Goal: Information Seeking & Learning: Learn about a topic

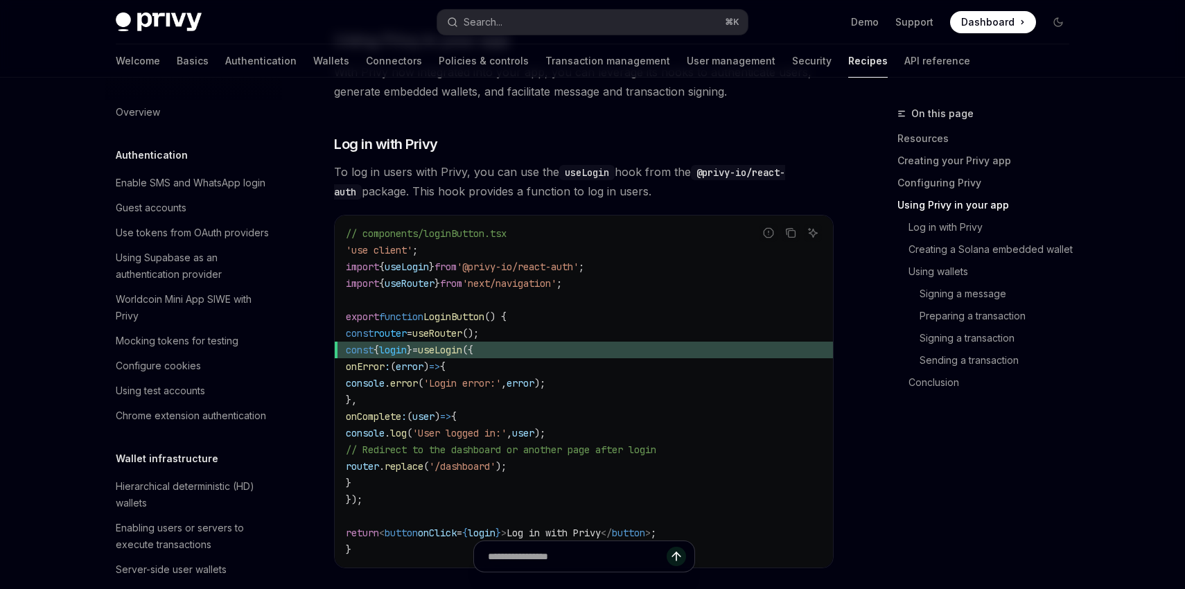
scroll to position [1009, 0]
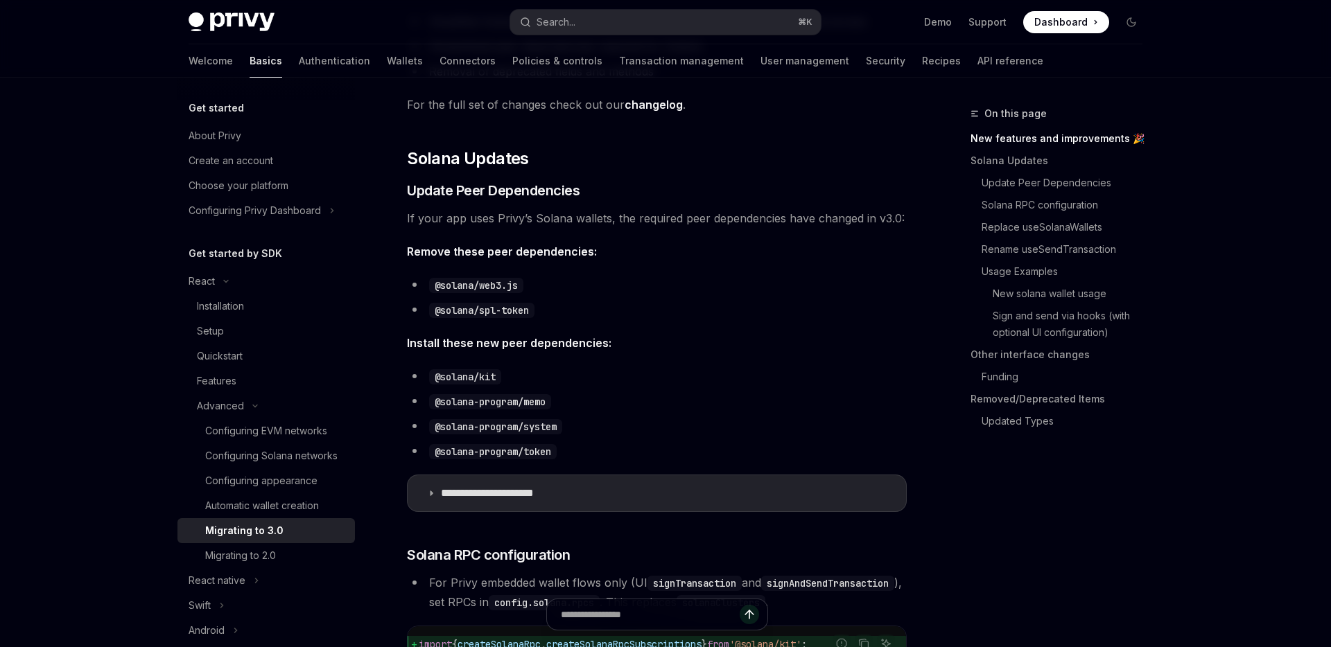
scroll to position [435, 0]
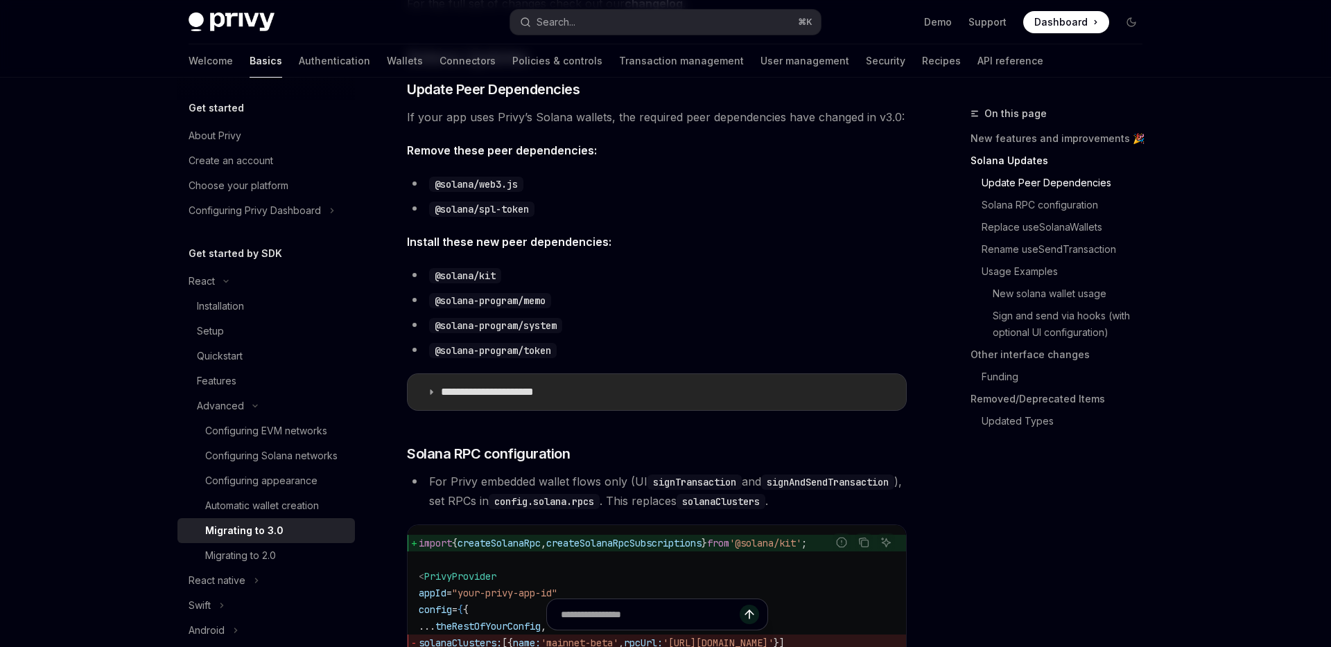
click at [532, 392] on p "**********" at bounding box center [506, 392] width 130 height 14
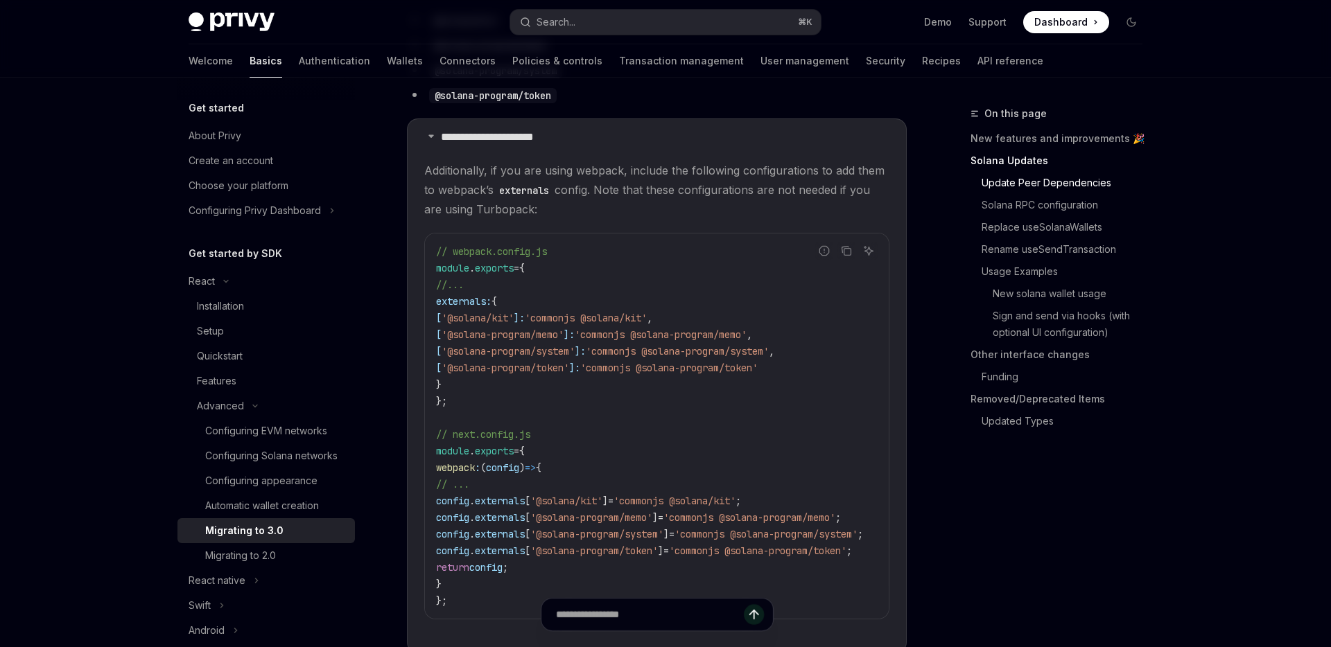
scroll to position [346, 0]
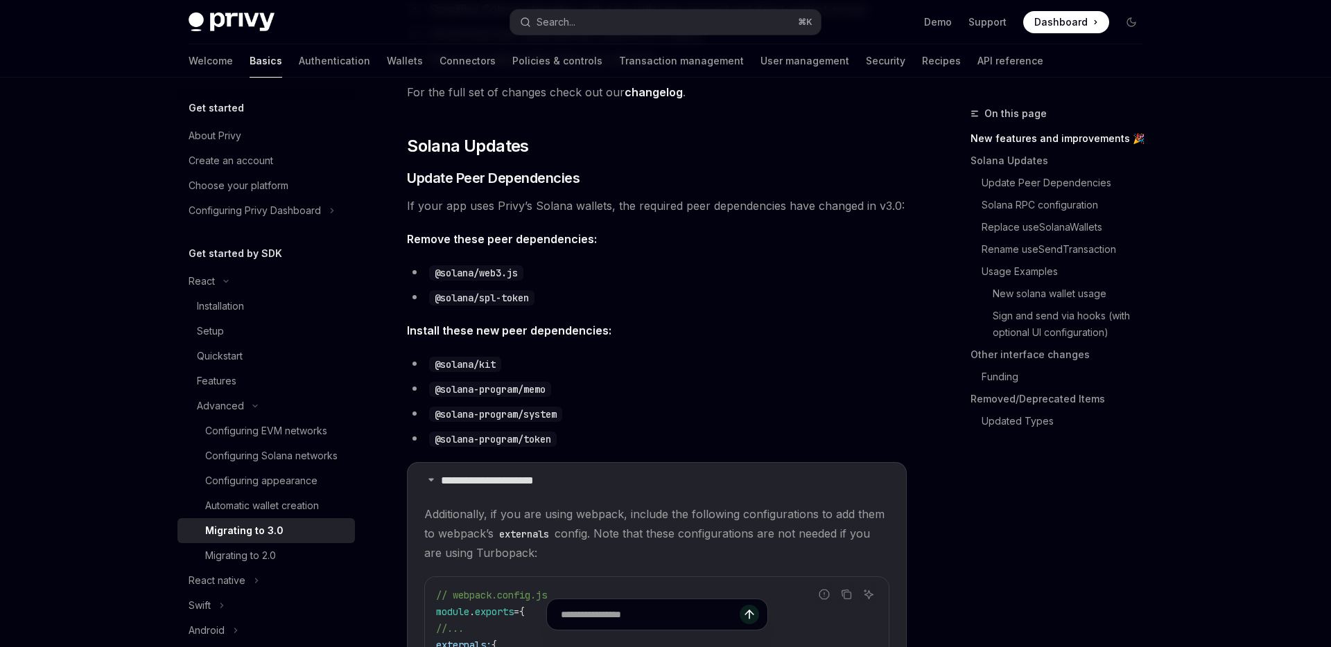
click at [704, 358] on li "@solana/kit" at bounding box center [657, 363] width 500 height 19
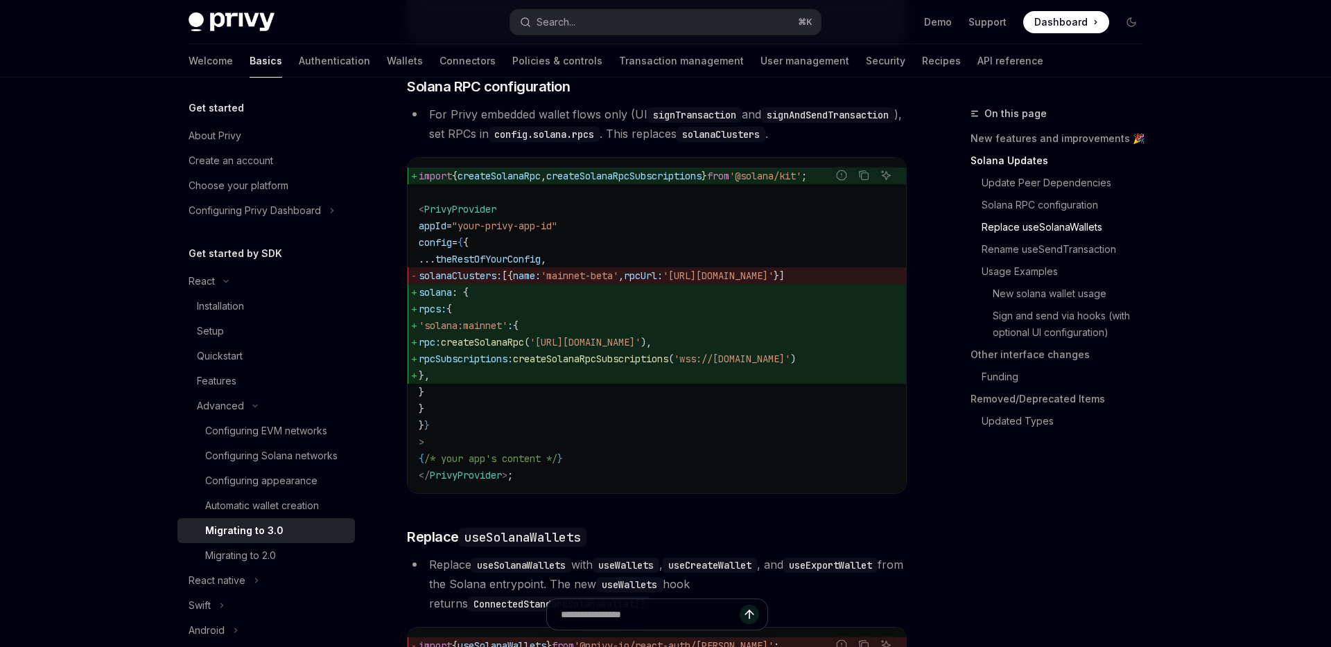
scroll to position [1304, 0]
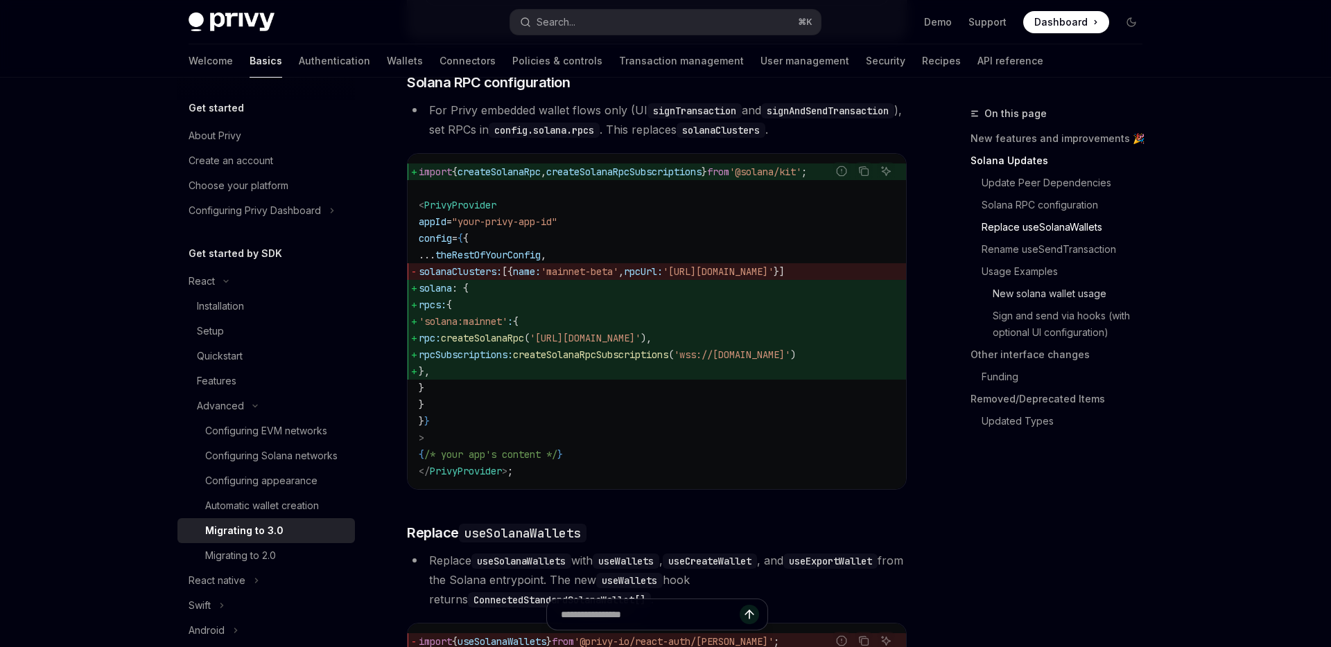
click at [1066, 292] on link "New solana wallet usage" at bounding box center [1061, 294] width 183 height 22
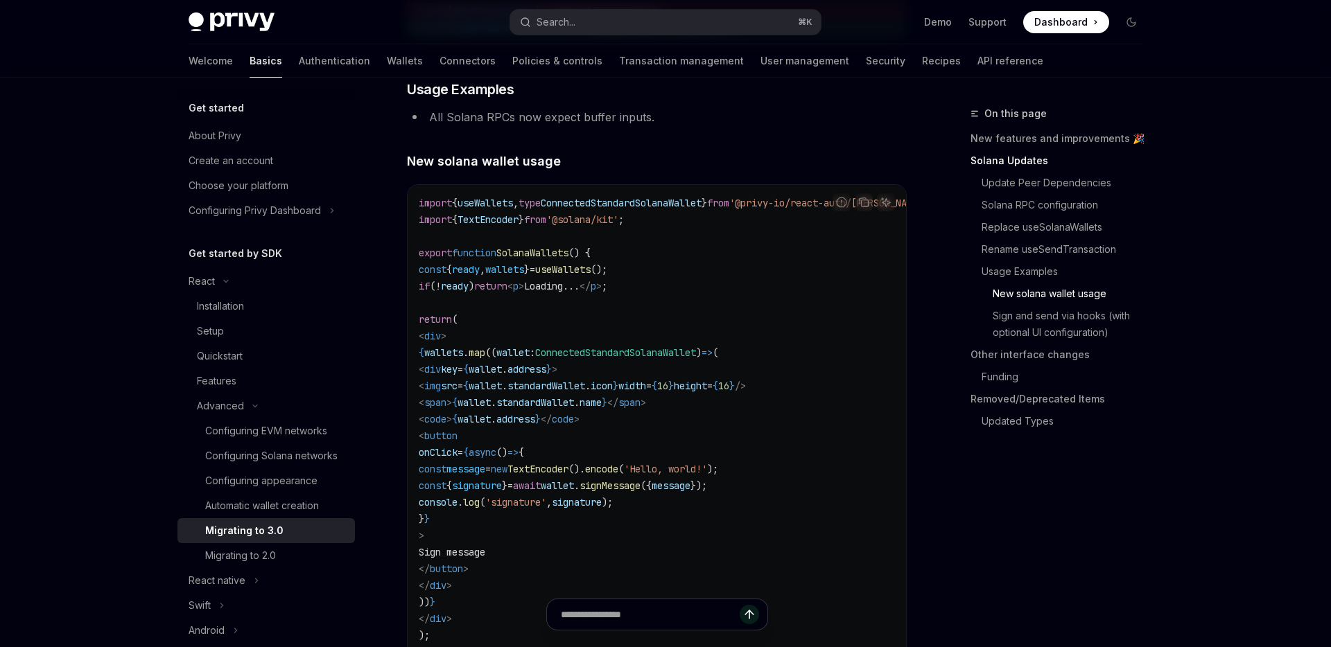
scroll to position [2859, 0]
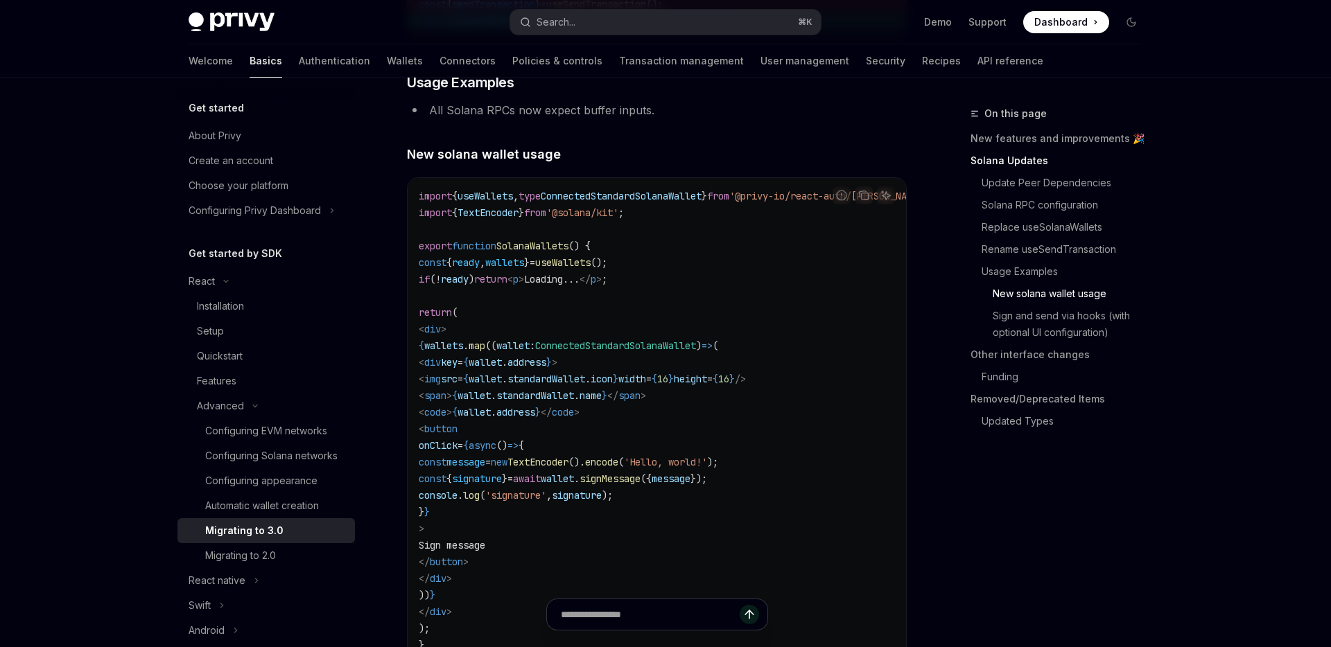
click at [579, 286] on span "Loading..." at bounding box center [551, 279] width 55 height 12
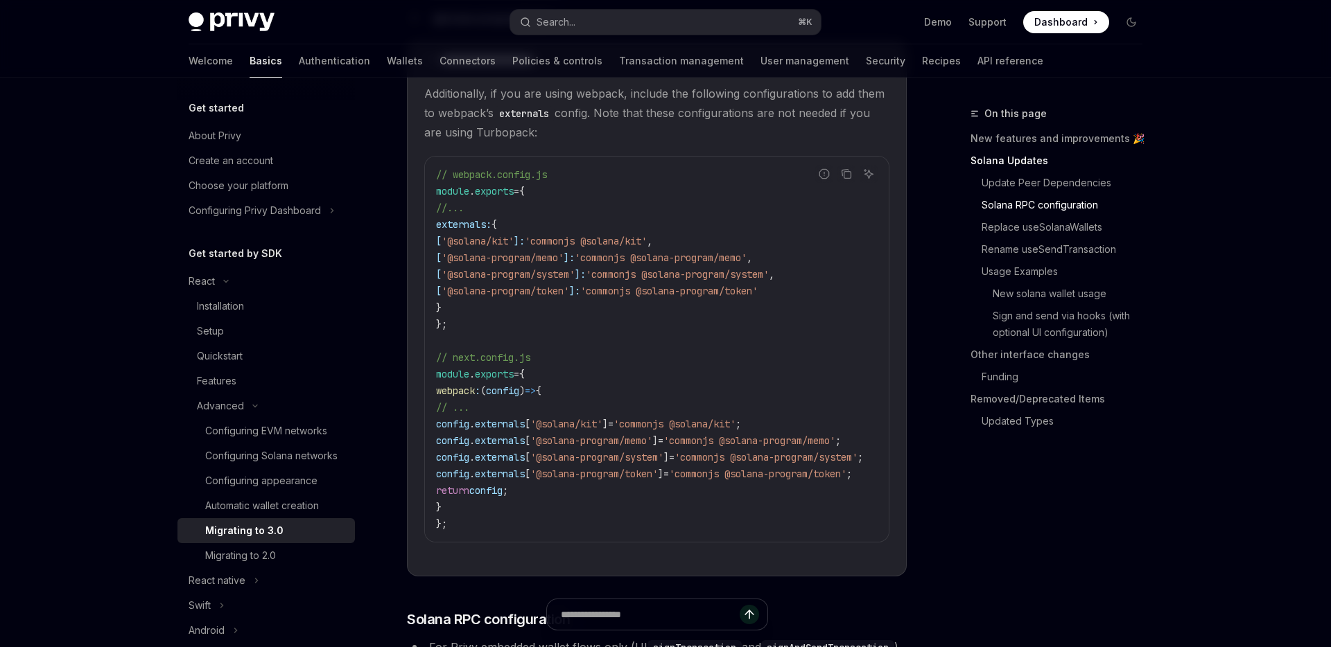
scroll to position [764, 0]
click at [252, 22] on img at bounding box center [232, 21] width 86 height 19
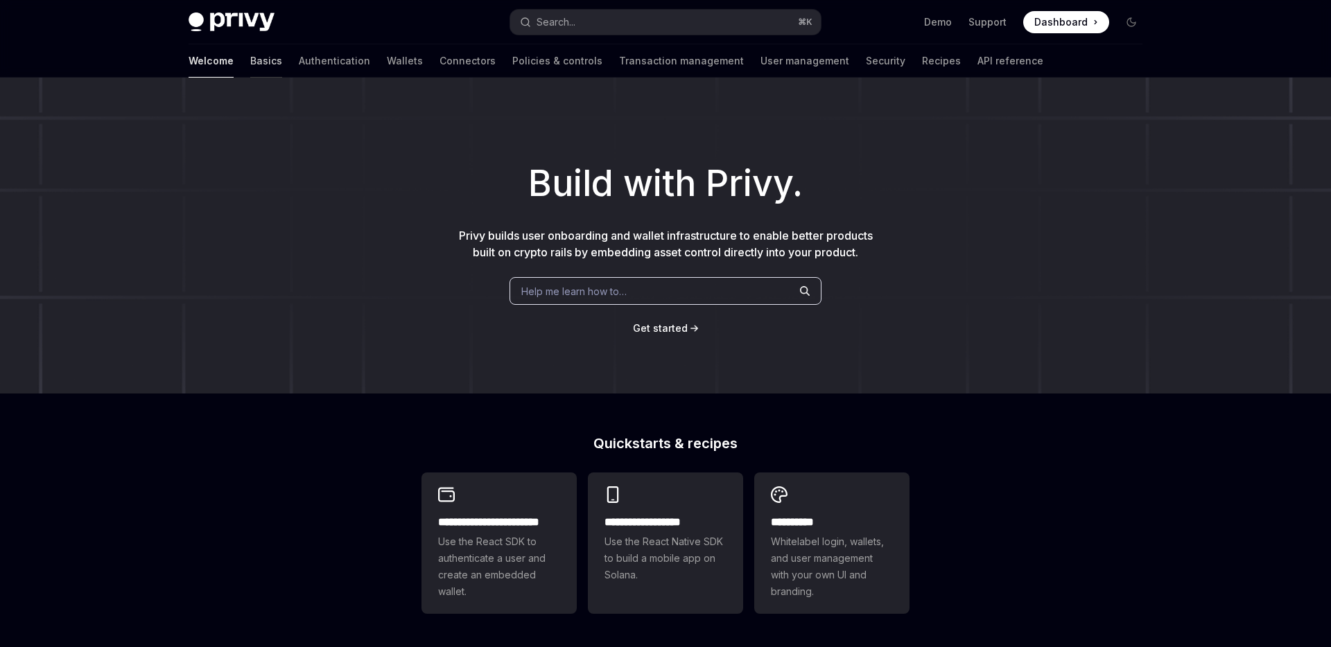
click at [250, 65] on link "Basics" at bounding box center [266, 60] width 32 height 33
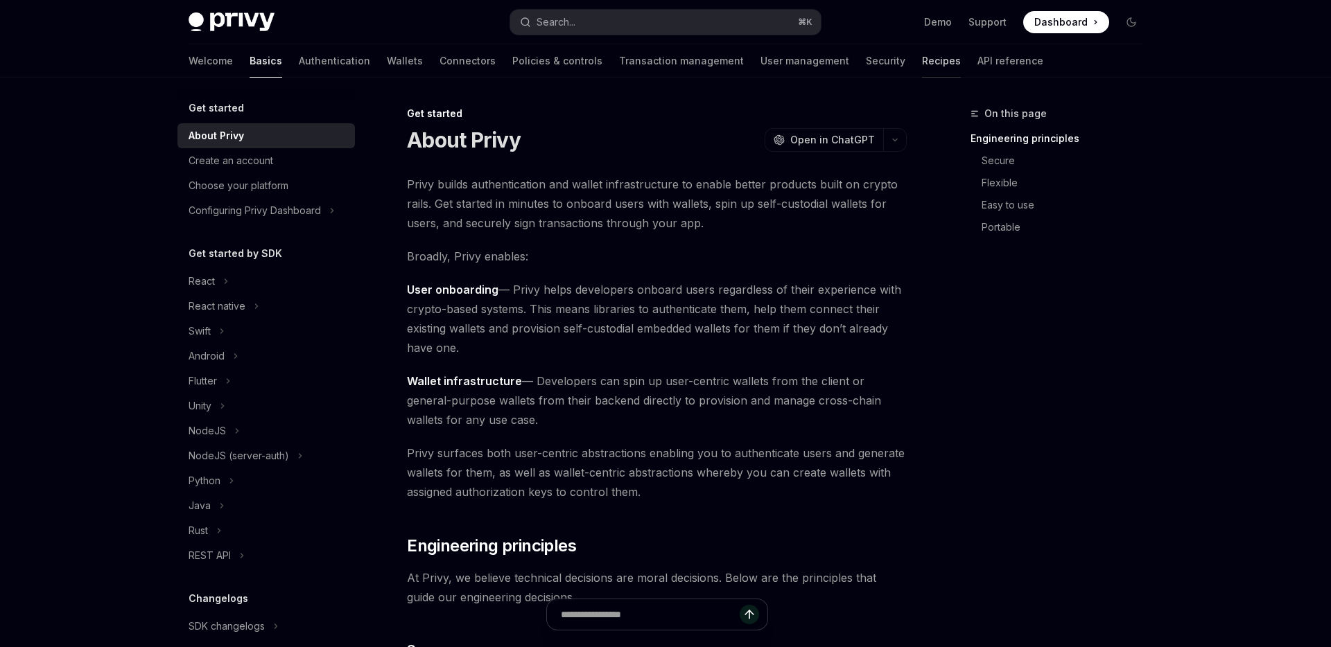
click at [922, 65] on link "Recipes" at bounding box center [941, 60] width 39 height 33
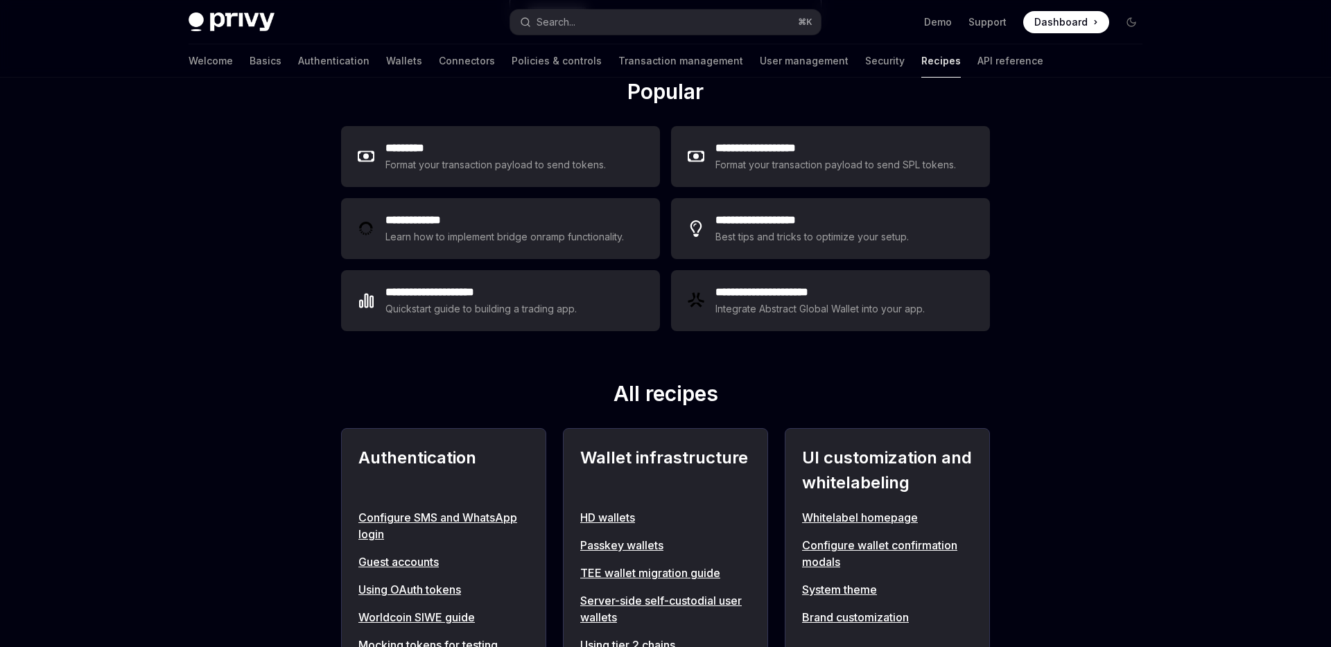
scroll to position [201, 0]
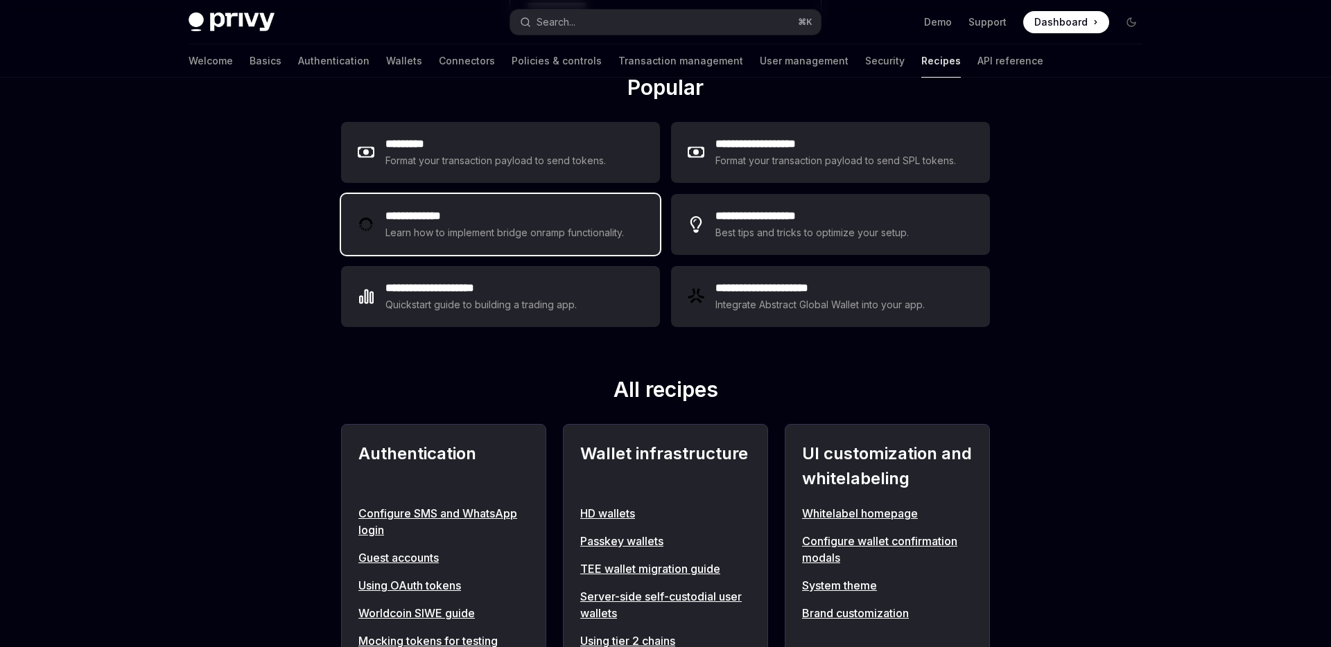
click at [464, 227] on div "Learn how to implement bridge onramp functionality." at bounding box center [506, 233] width 243 height 17
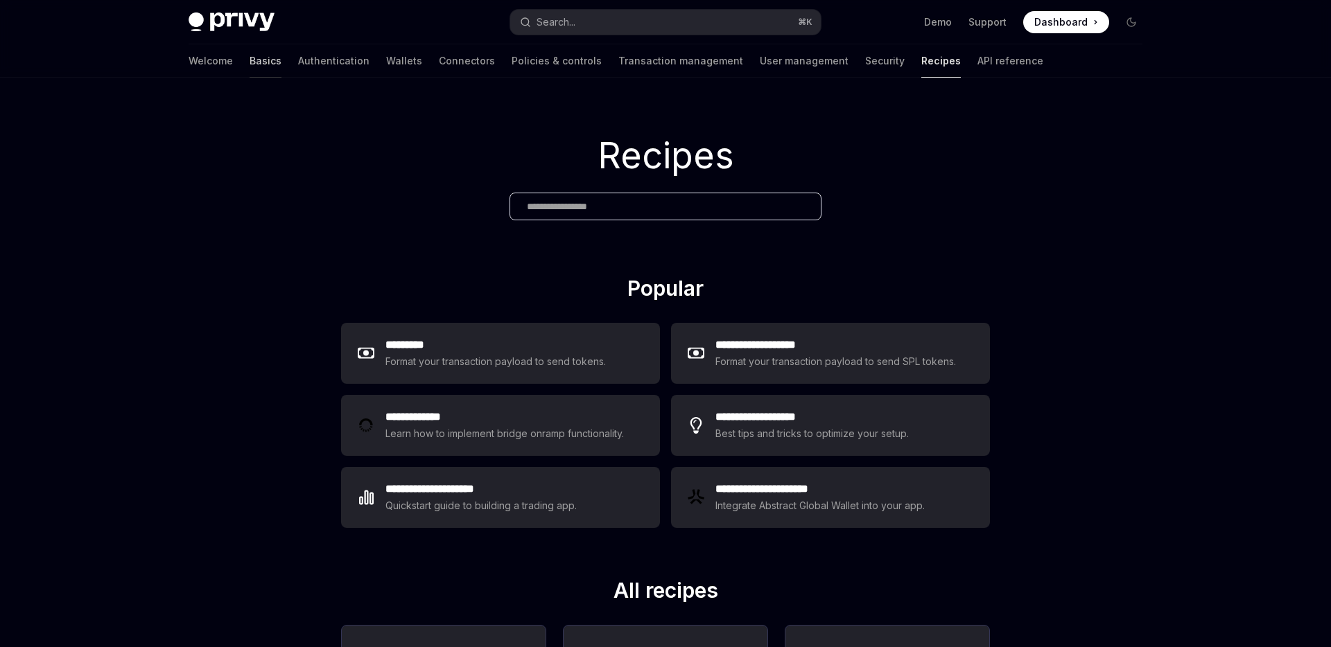
click at [250, 55] on link "Basics" at bounding box center [266, 60] width 32 height 33
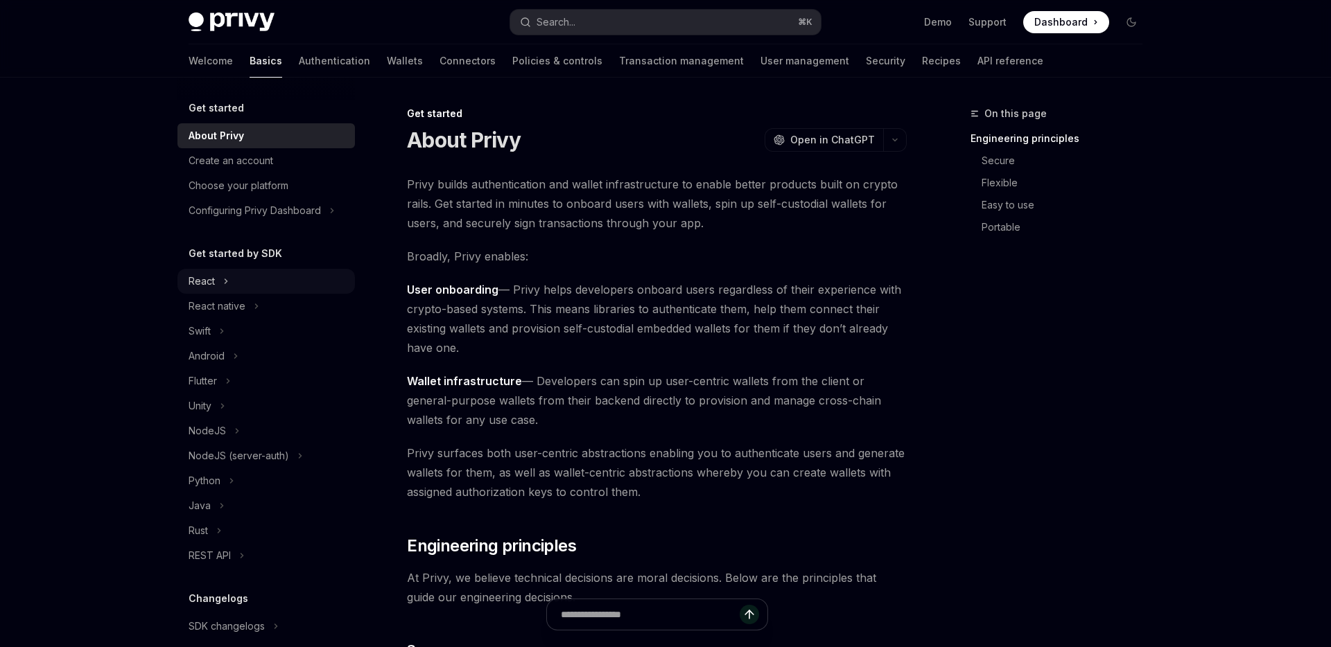
click at [229, 281] on button "React" at bounding box center [265, 281] width 177 height 25
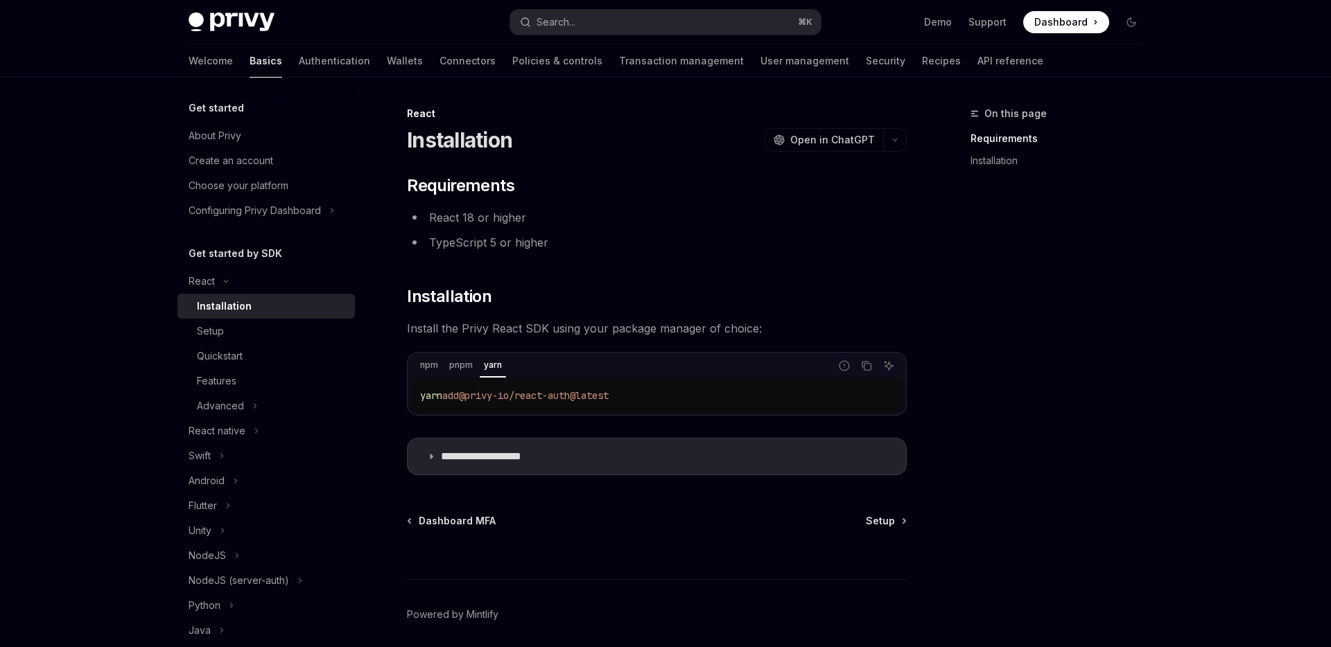
click at [487, 393] on span "@privy-io/react-auth@latest" at bounding box center [534, 396] width 150 height 12
copy div "yarn add @privy-io/react-auth@latest"
click at [503, 461] on p "**********" at bounding box center [498, 457] width 114 height 14
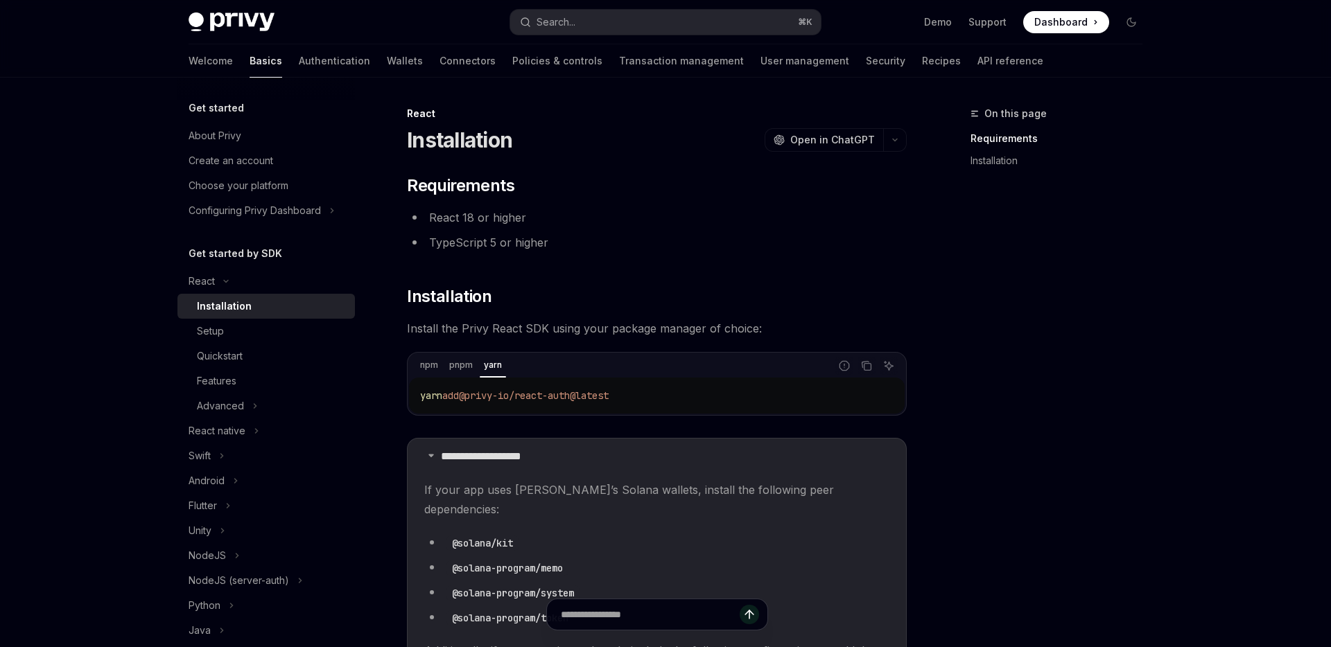
scroll to position [1, 0]
click at [866, 365] on icon "Copy the contents from the code block" at bounding box center [866, 365] width 11 height 11
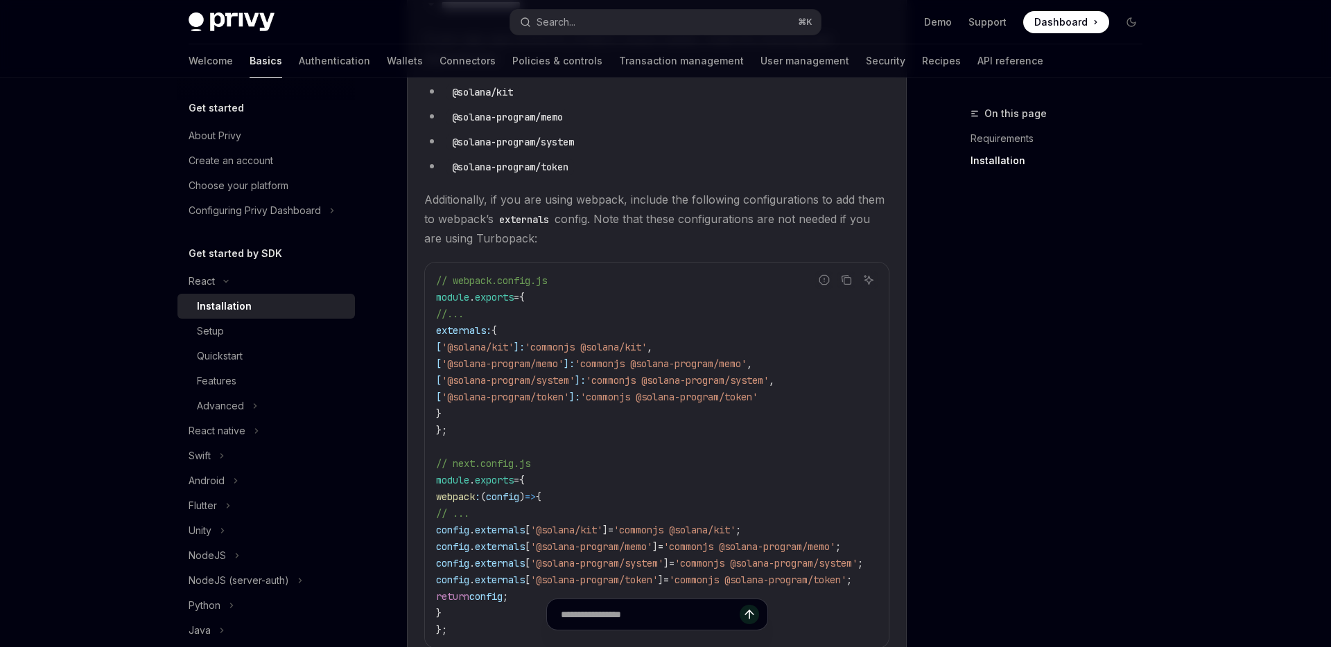
scroll to position [284, 0]
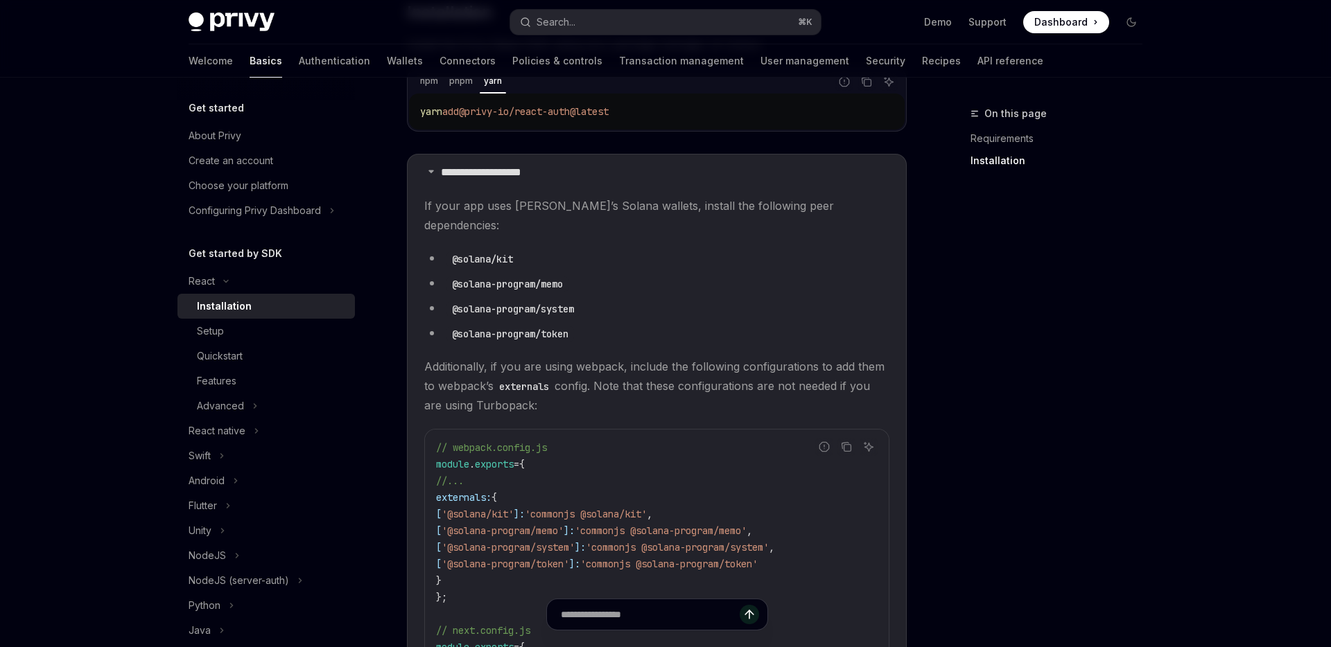
click at [454, 252] on code "@solana/kit" at bounding box center [482, 259] width 72 height 15
drag, startPoint x: 454, startPoint y: 240, endPoint x: 548, endPoint y: 238, distance: 94.3
click at [548, 249] on li "@solana/kit" at bounding box center [656, 258] width 465 height 19
drag, startPoint x: 448, startPoint y: 265, endPoint x: 584, endPoint y: 265, distance: 135.2
click at [584, 274] on li "@solana-program/memo" at bounding box center [656, 283] width 465 height 19
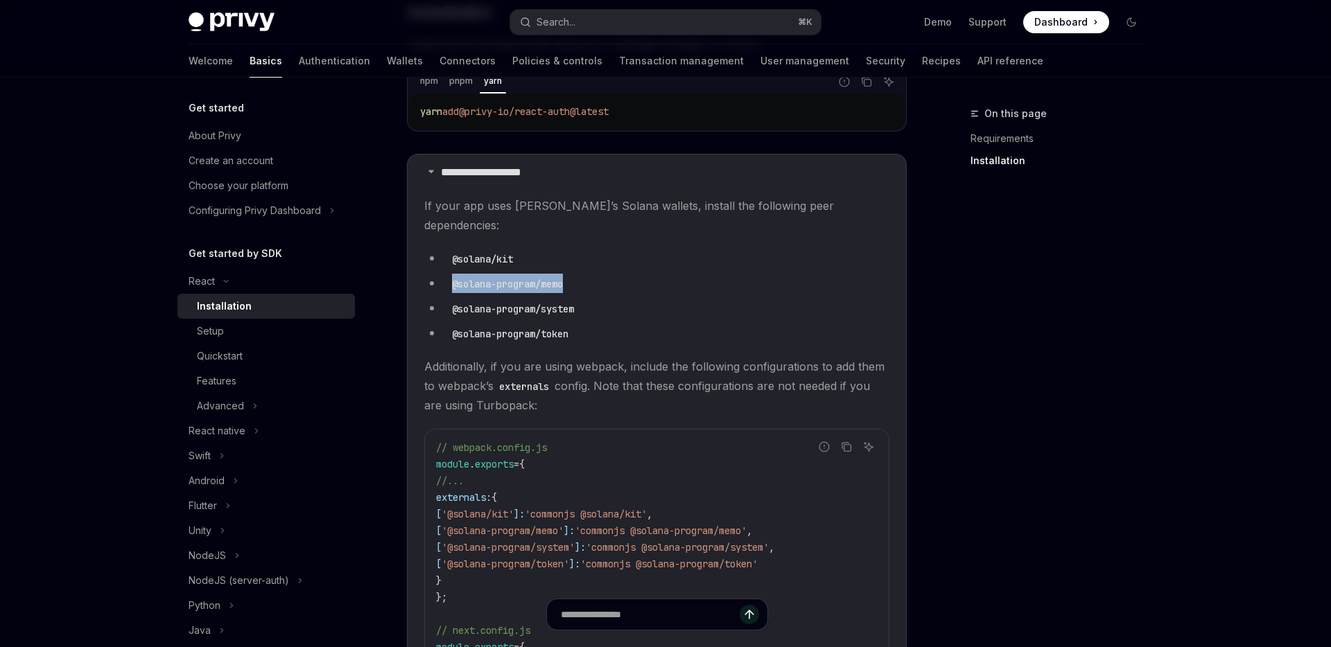
copy ul "@solana-program/memo"
drag, startPoint x: 451, startPoint y: 288, endPoint x: 648, endPoint y: 289, distance: 197.5
click at [648, 299] on li "@solana-program/system" at bounding box center [656, 308] width 465 height 19
copy ul "@solana-program/system"
drag, startPoint x: 449, startPoint y: 313, endPoint x: 623, endPoint y: 315, distance: 174.0
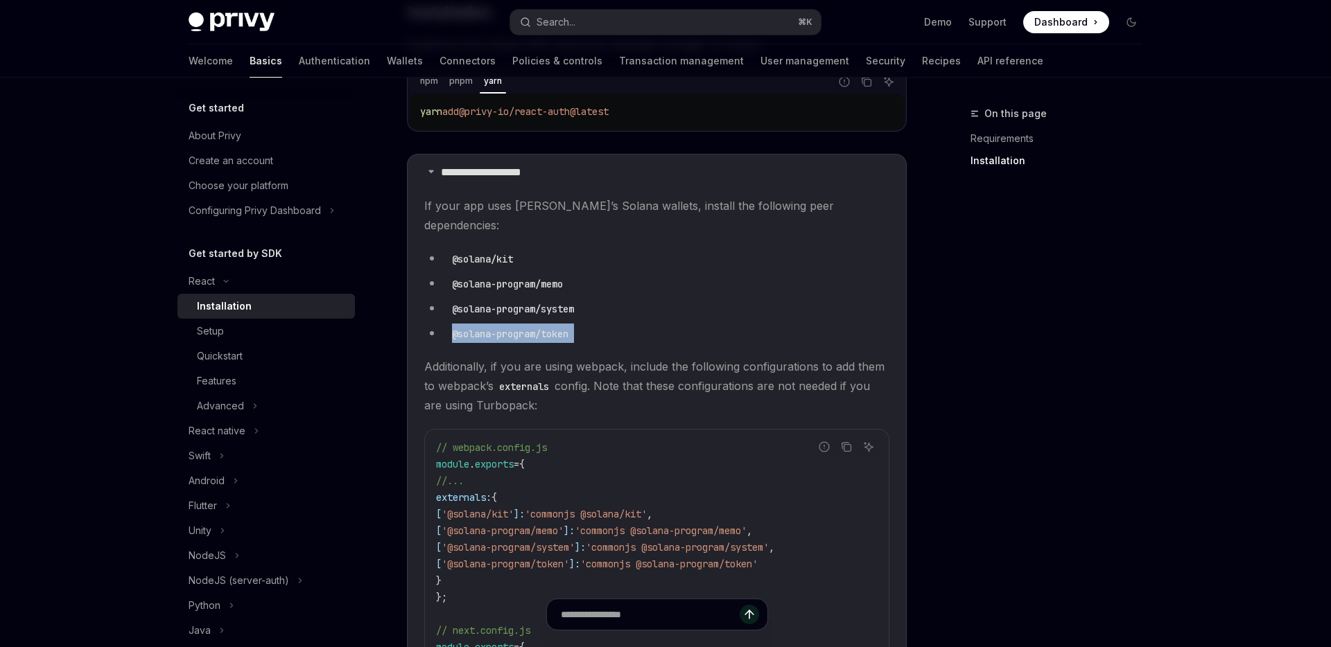
click at [623, 324] on li "@solana-program/token" at bounding box center [656, 333] width 465 height 19
copy ul "@solana-program/token"
click at [451, 302] on code "@solana-program/system" at bounding box center [512, 309] width 133 height 15
click at [450, 326] on code "@solana-program/token" at bounding box center [510, 333] width 128 height 15
drag, startPoint x: 451, startPoint y: 312, endPoint x: 681, endPoint y: 312, distance: 229.4
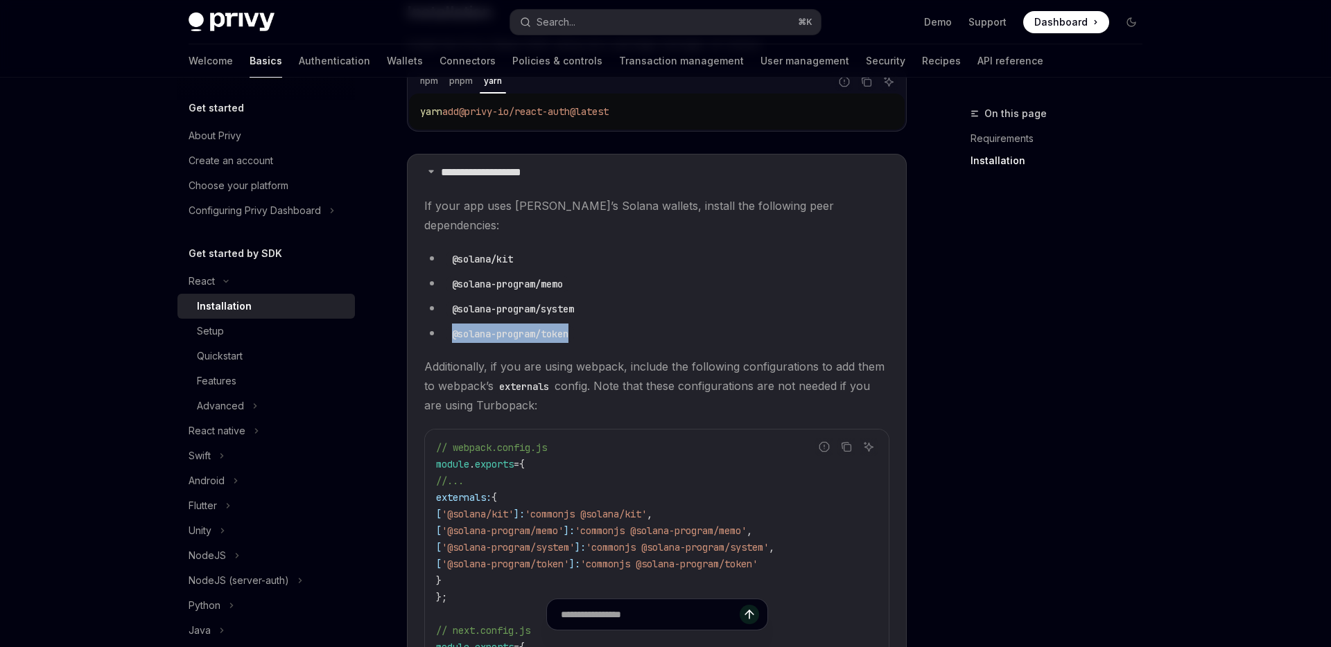
click at [681, 324] on li "@solana-program/token" at bounding box center [656, 333] width 465 height 19
copy code "@solana-program/token"
click at [451, 302] on code "@solana-program/system" at bounding box center [512, 309] width 133 height 15
drag, startPoint x: 451, startPoint y: 290, endPoint x: 647, endPoint y: 290, distance: 196.2
click at [647, 299] on li "@solana-program/system" at bounding box center [656, 308] width 465 height 19
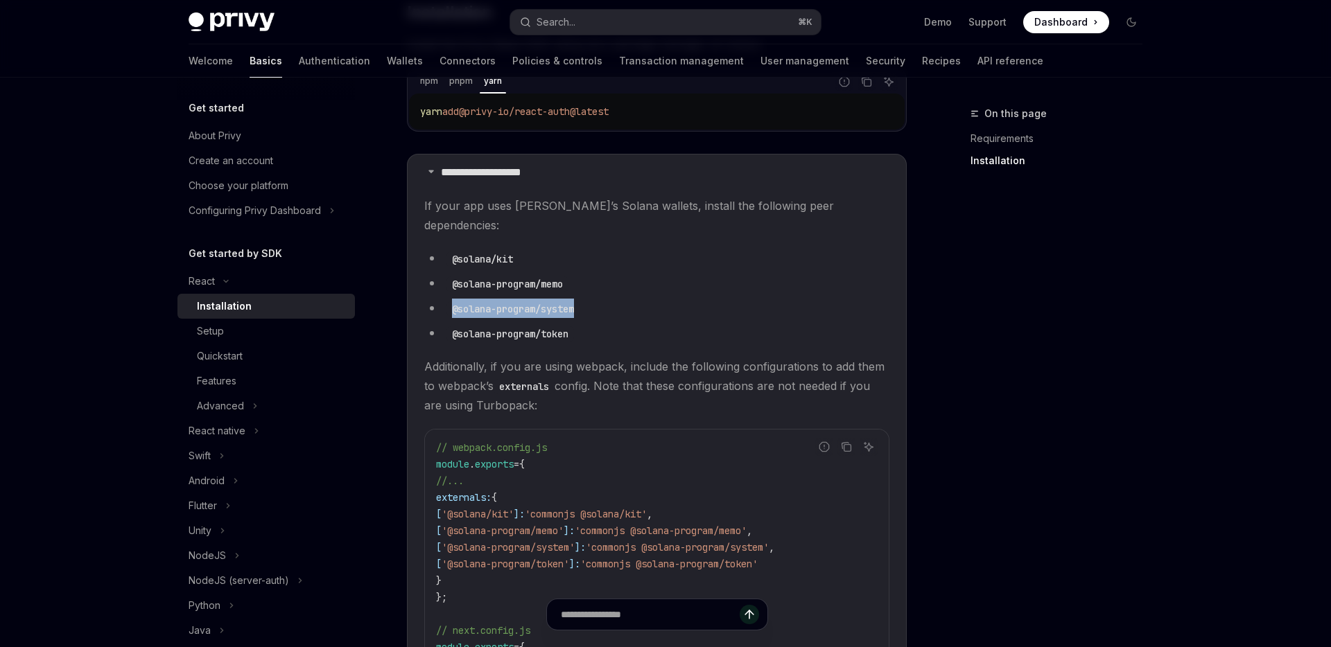
copy code "@solana-program/system"
click at [455, 299] on li "@solana-program/system" at bounding box center [656, 308] width 465 height 19
drag, startPoint x: 451, startPoint y: 289, endPoint x: 634, endPoint y: 288, distance: 183.0
click at [634, 299] on li "@solana-program/system" at bounding box center [656, 308] width 465 height 19
copy code "@solana-program/system"
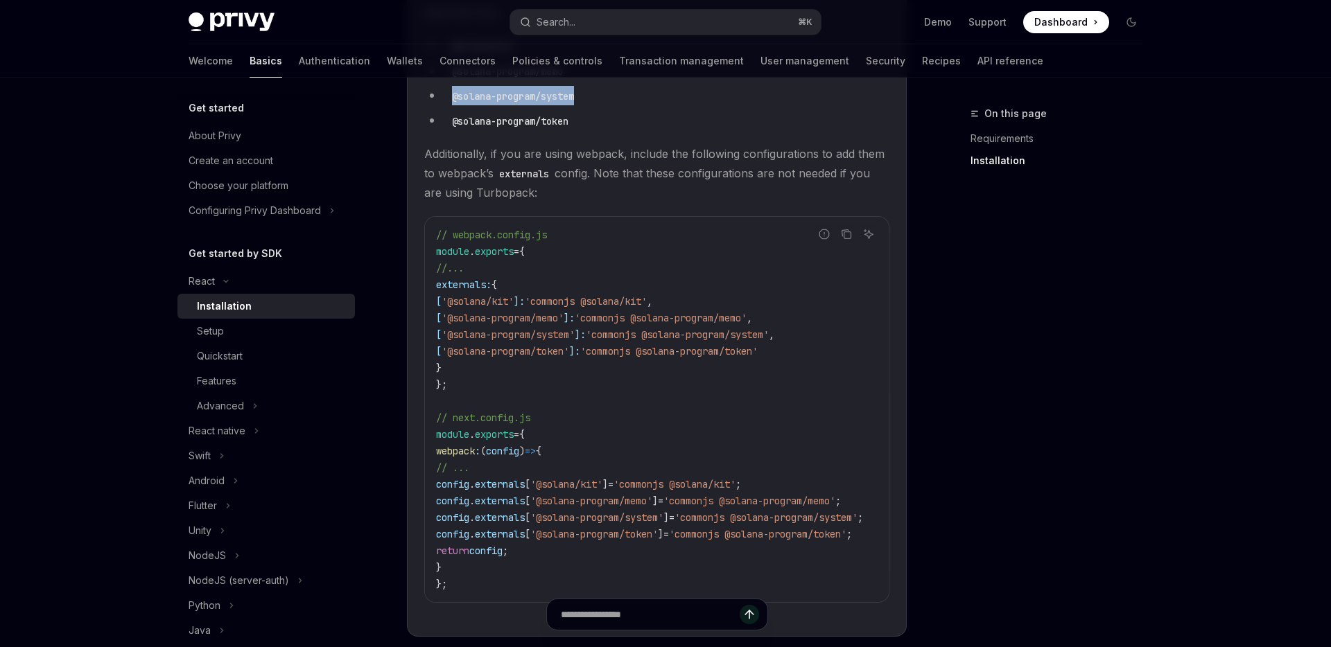
scroll to position [542, 0]
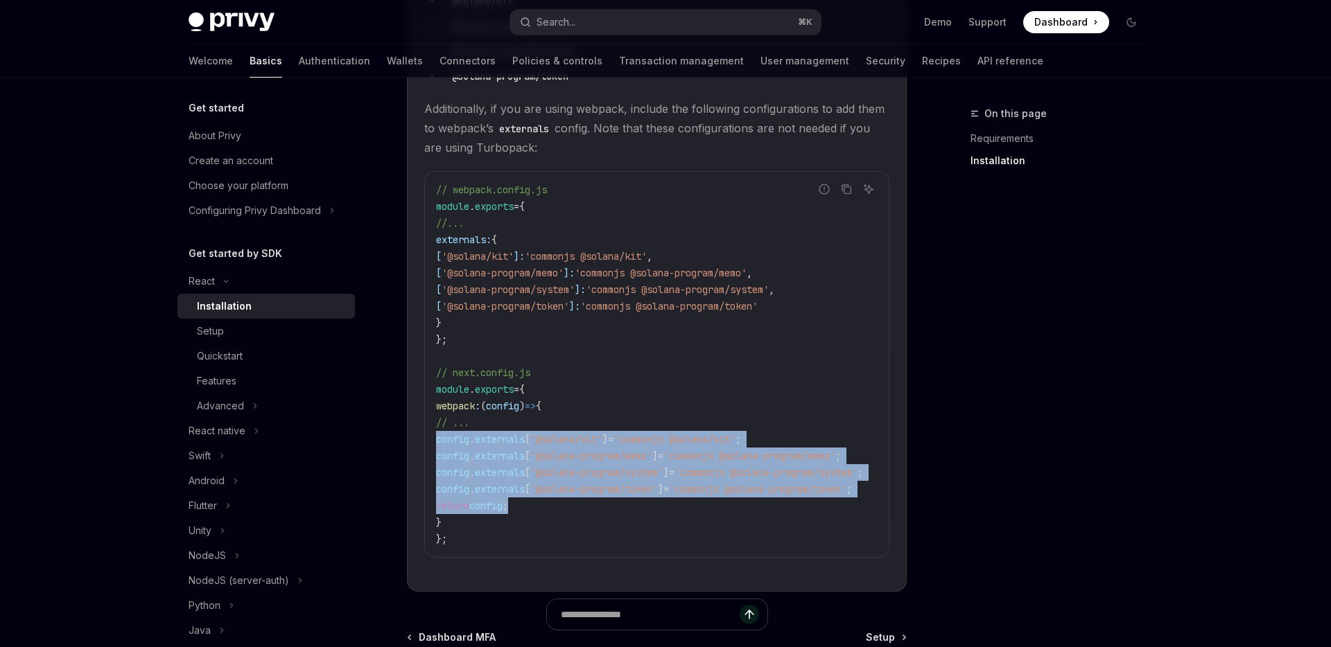
drag, startPoint x: 580, startPoint y: 488, endPoint x: 415, endPoint y: 424, distance: 176.9
click at [415, 424] on details "**********" at bounding box center [657, 244] width 500 height 696
copy code "config . externals [ '@solana/kit' ] = 'commonjs @solana/kit' ; config . extern…"
click at [295, 331] on div "Setup" at bounding box center [272, 331] width 150 height 17
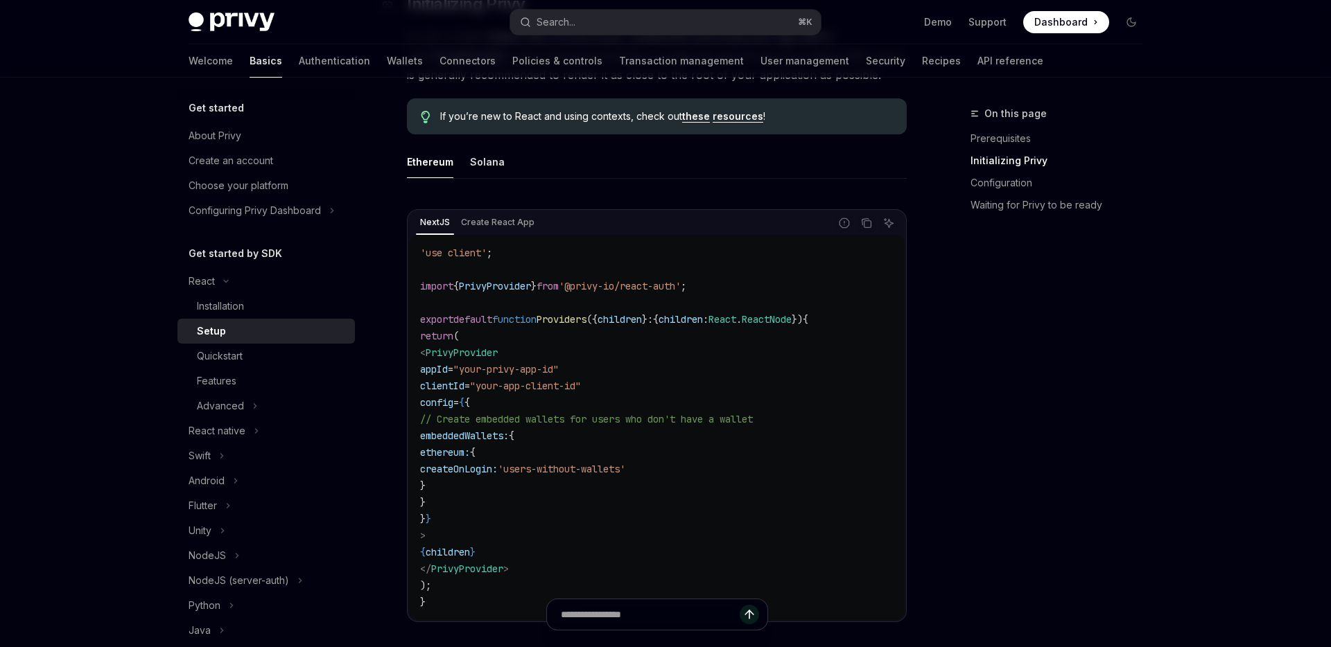
scroll to position [365, 0]
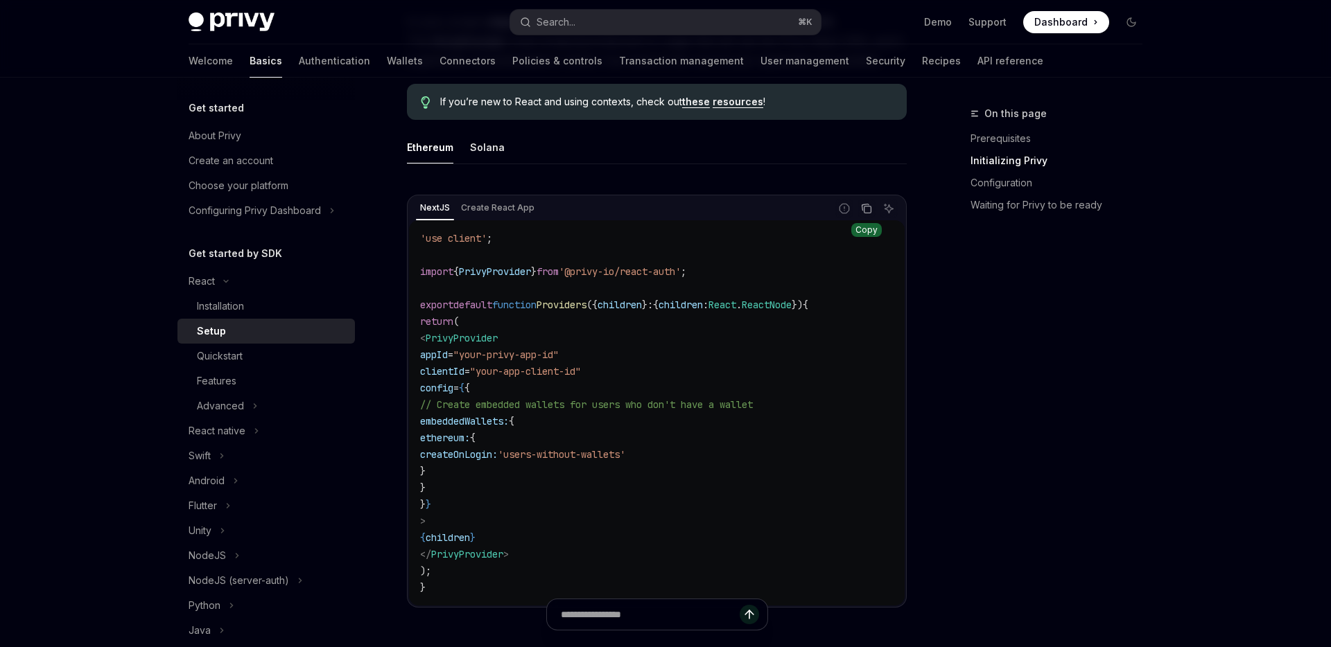
click at [864, 209] on icon "Copy the contents from the code block" at bounding box center [867, 210] width 7 height 7
click at [488, 152] on div "Solana" at bounding box center [487, 147] width 35 height 33
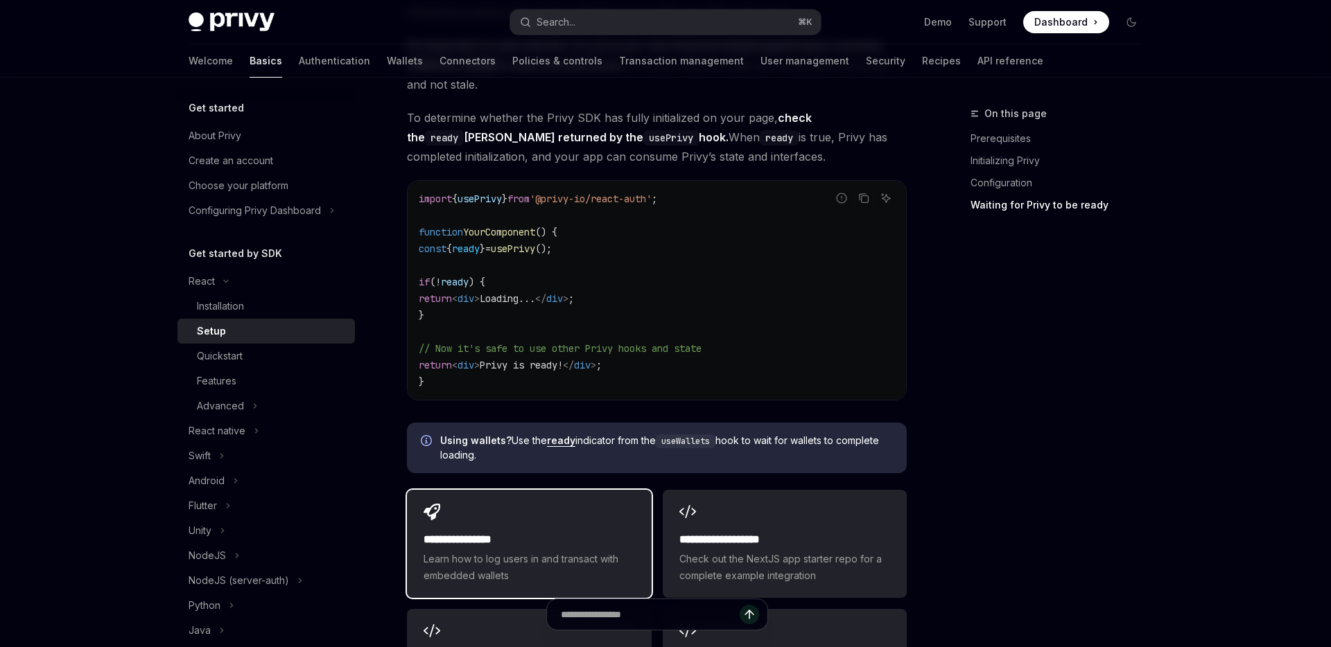
scroll to position [1538, 0]
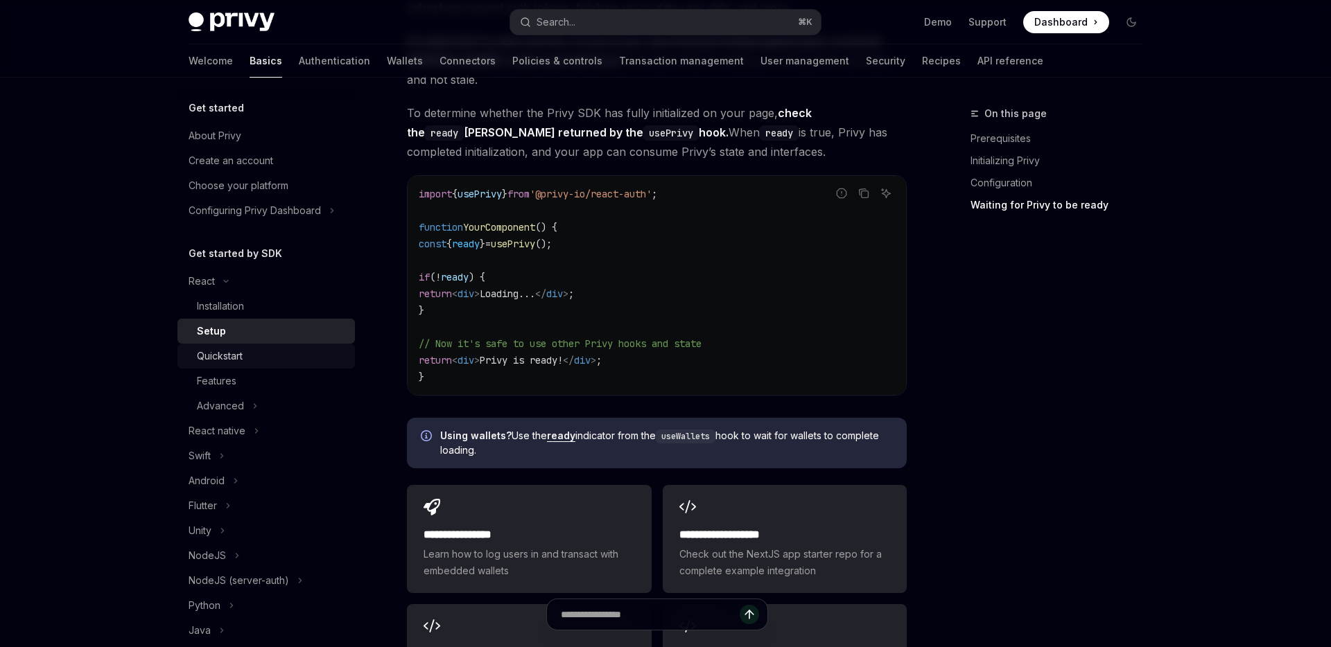
click at [265, 357] on div "Quickstart" at bounding box center [272, 356] width 150 height 17
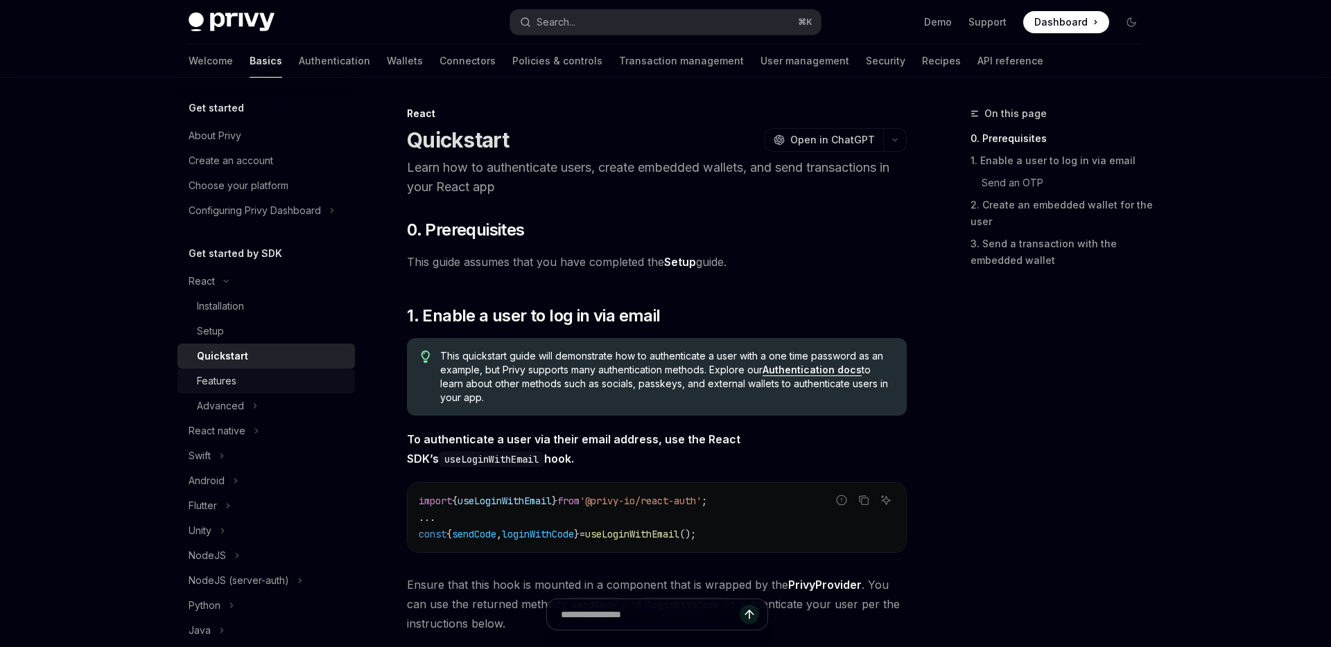
click at [268, 384] on div "Features" at bounding box center [272, 381] width 150 height 17
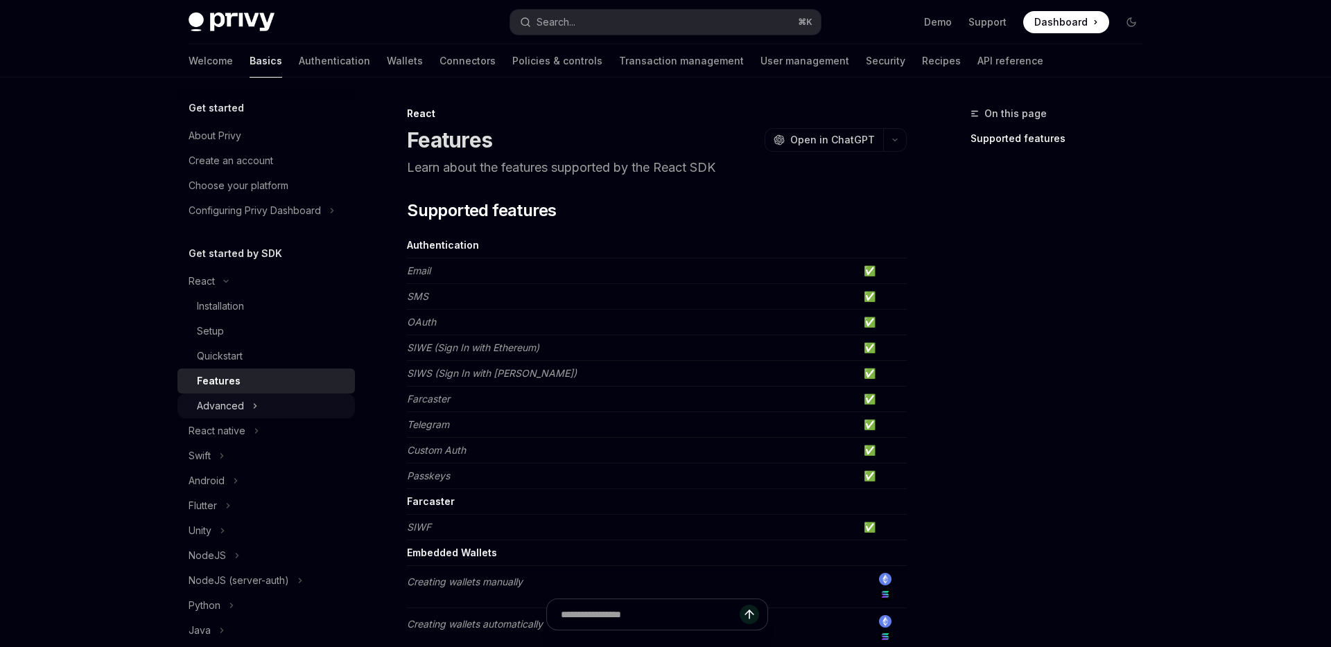
click at [265, 409] on button "Advanced" at bounding box center [265, 406] width 177 height 25
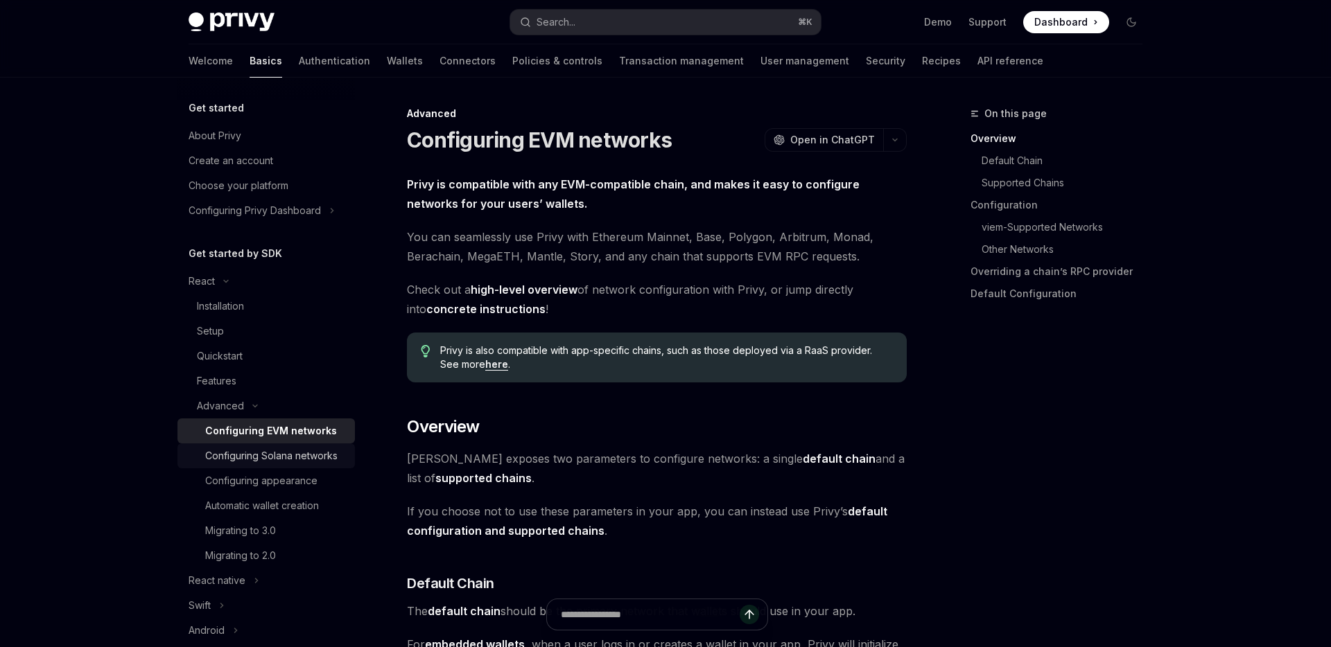
click at [272, 464] on link "Configuring Solana networks" at bounding box center [265, 456] width 177 height 25
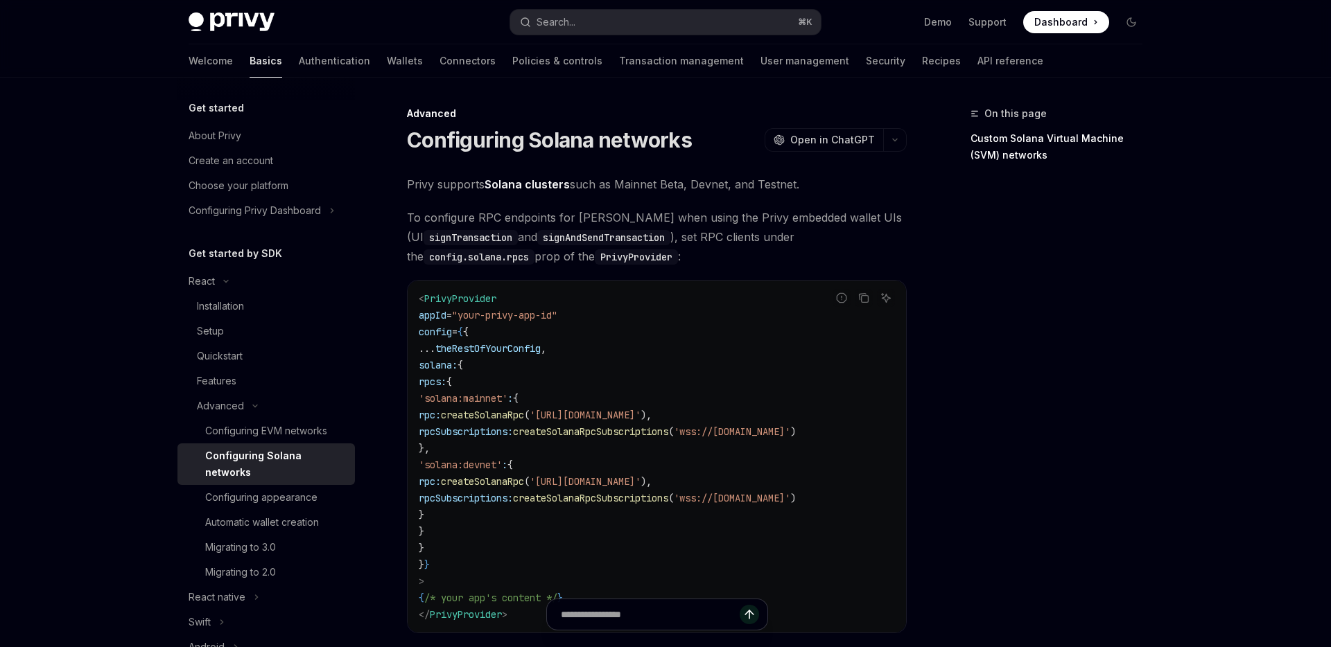
click at [501, 523] on code "< PrivyProvider appId = "your-privy-app-id" config = { { ... theRestOfYourConfi…" at bounding box center [657, 456] width 476 height 333
drag, startPoint x: 489, startPoint y: 516, endPoint x: 403, endPoint y: 401, distance: 143.1
copy code "'solana:mainnet' : { rpc: createSolanaRpc ( '[URL][DOMAIN_NAME]' ), rpcSubscrip…"
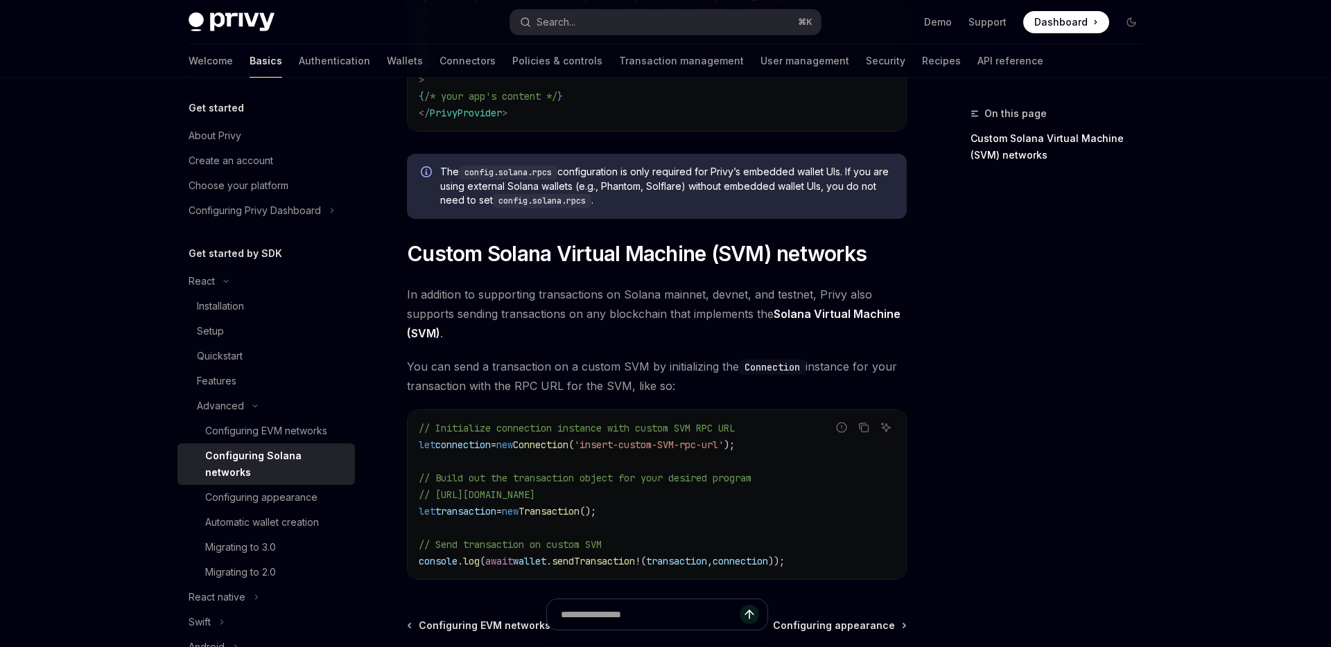
scroll to position [516, 0]
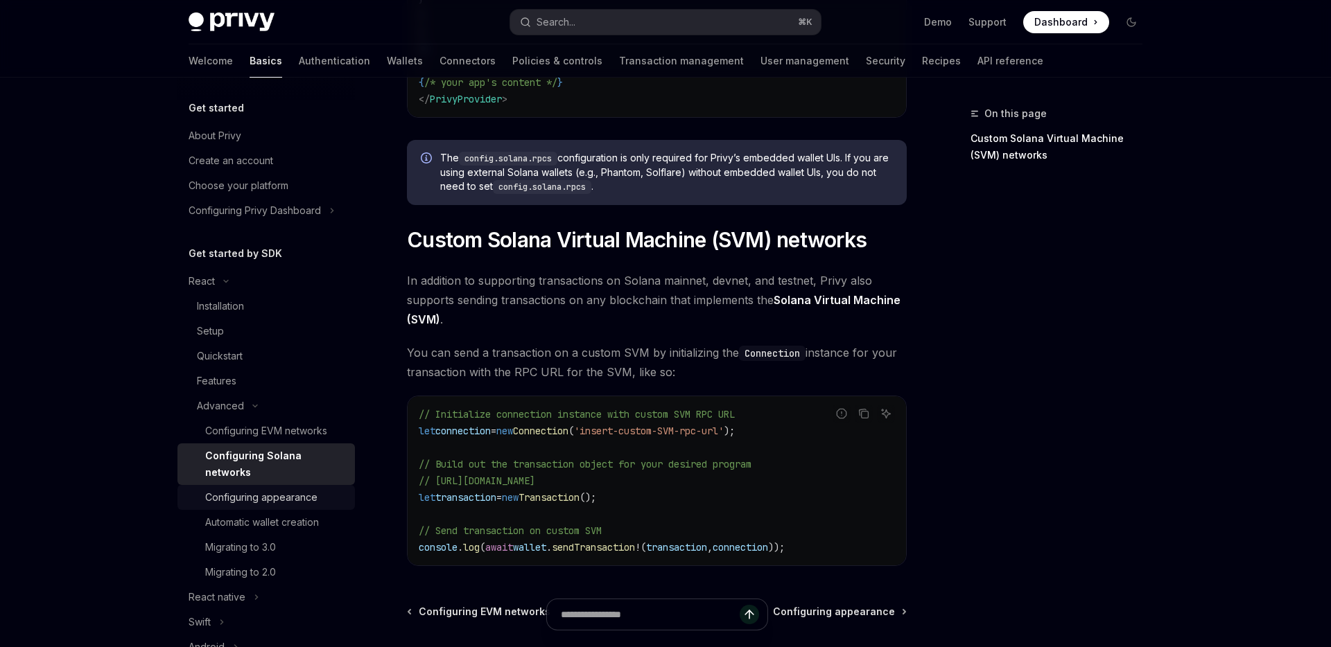
click at [322, 489] on div "Configuring appearance" at bounding box center [275, 497] width 141 height 17
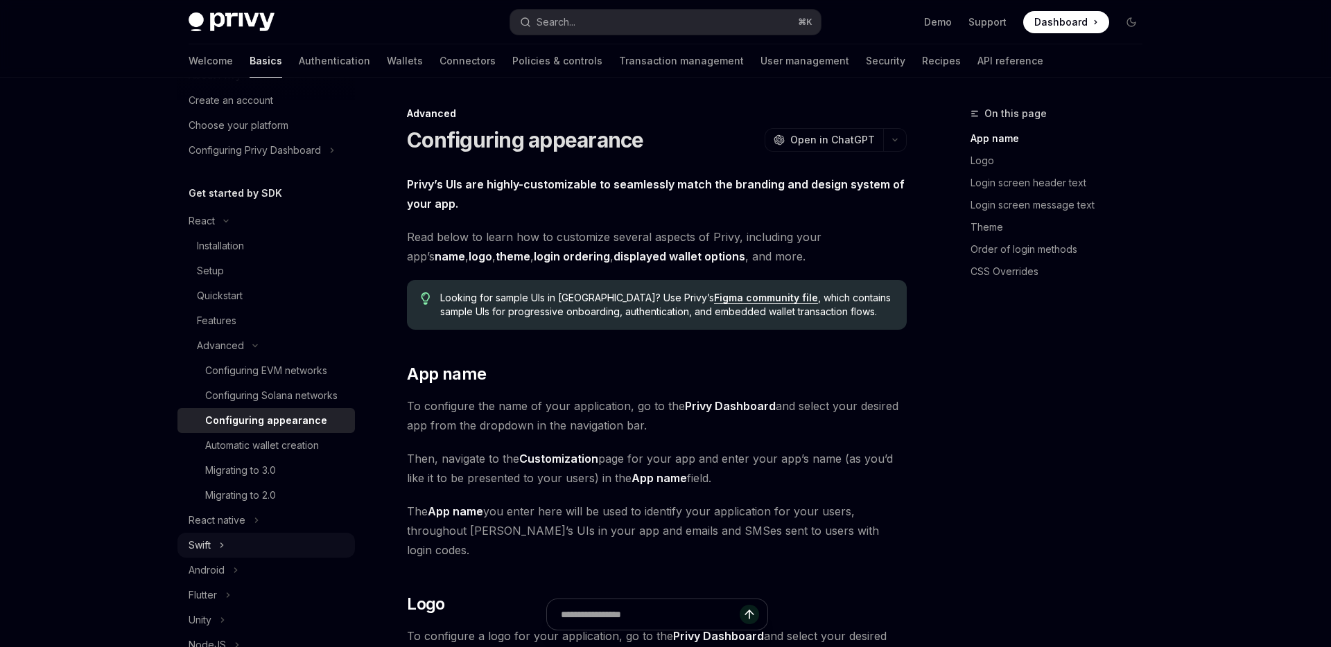
scroll to position [28, 0]
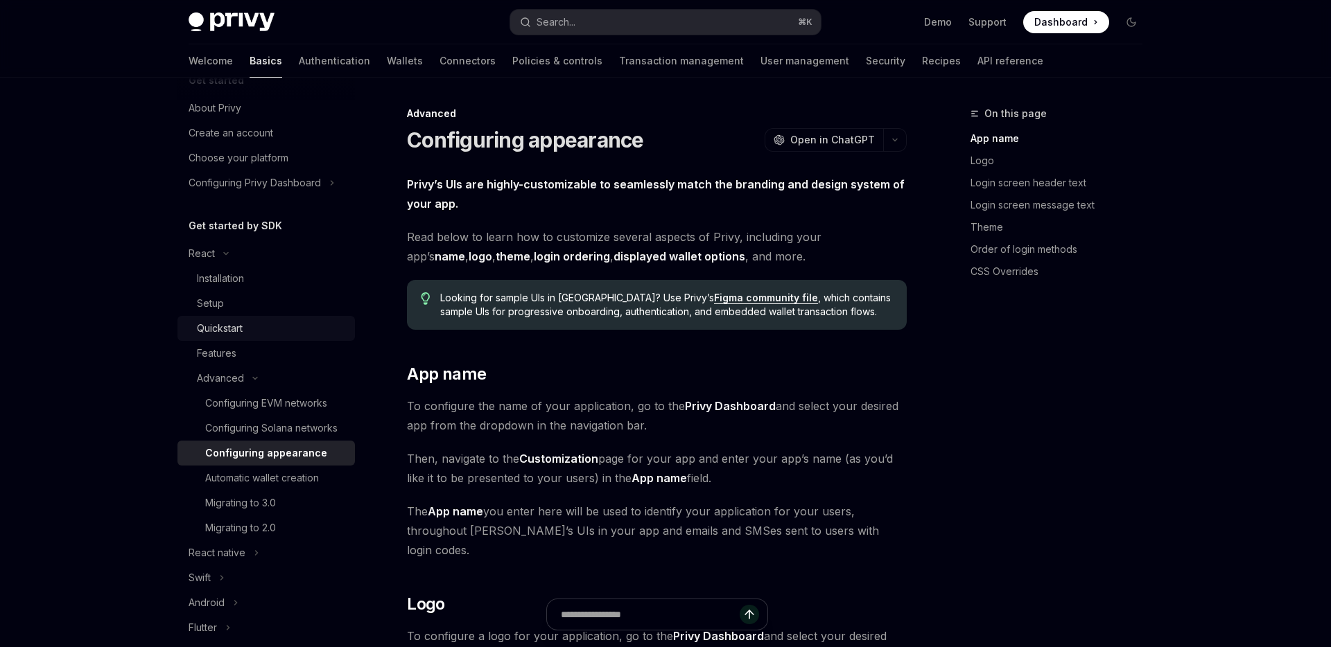
click at [295, 320] on div "Quickstart" at bounding box center [272, 328] width 150 height 17
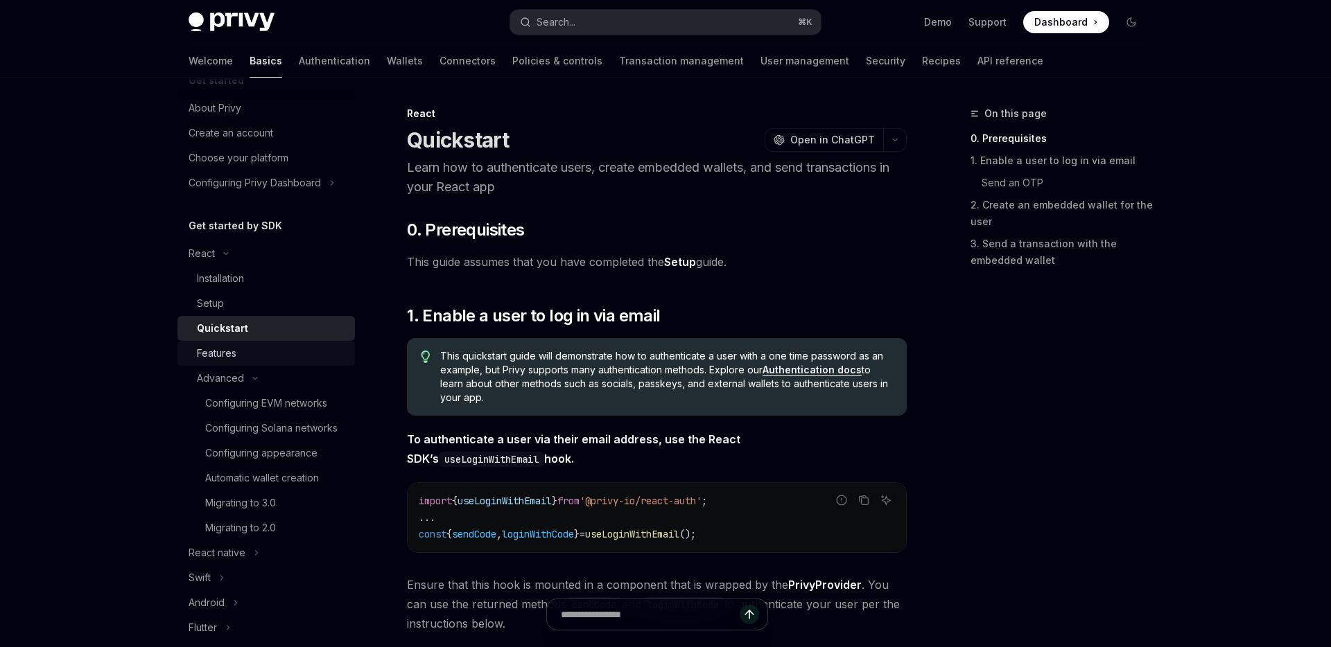
click at [296, 346] on div "Features" at bounding box center [272, 353] width 150 height 17
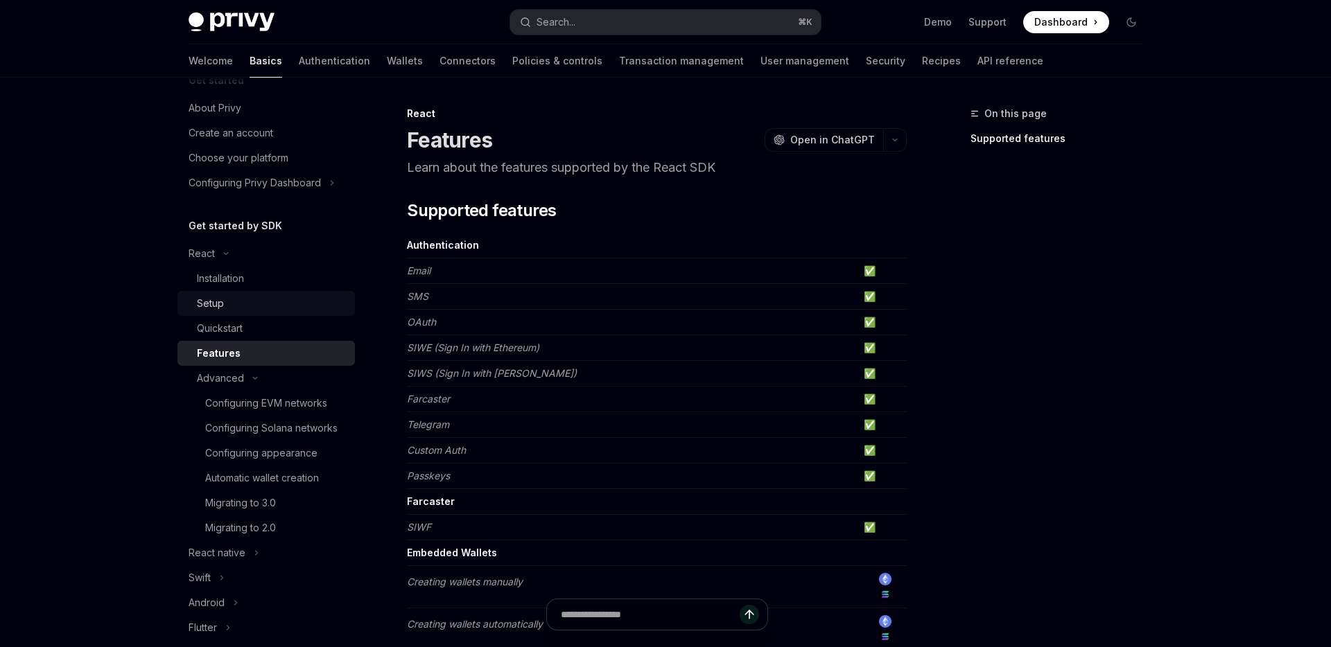
click at [295, 304] on div "Setup" at bounding box center [272, 303] width 150 height 17
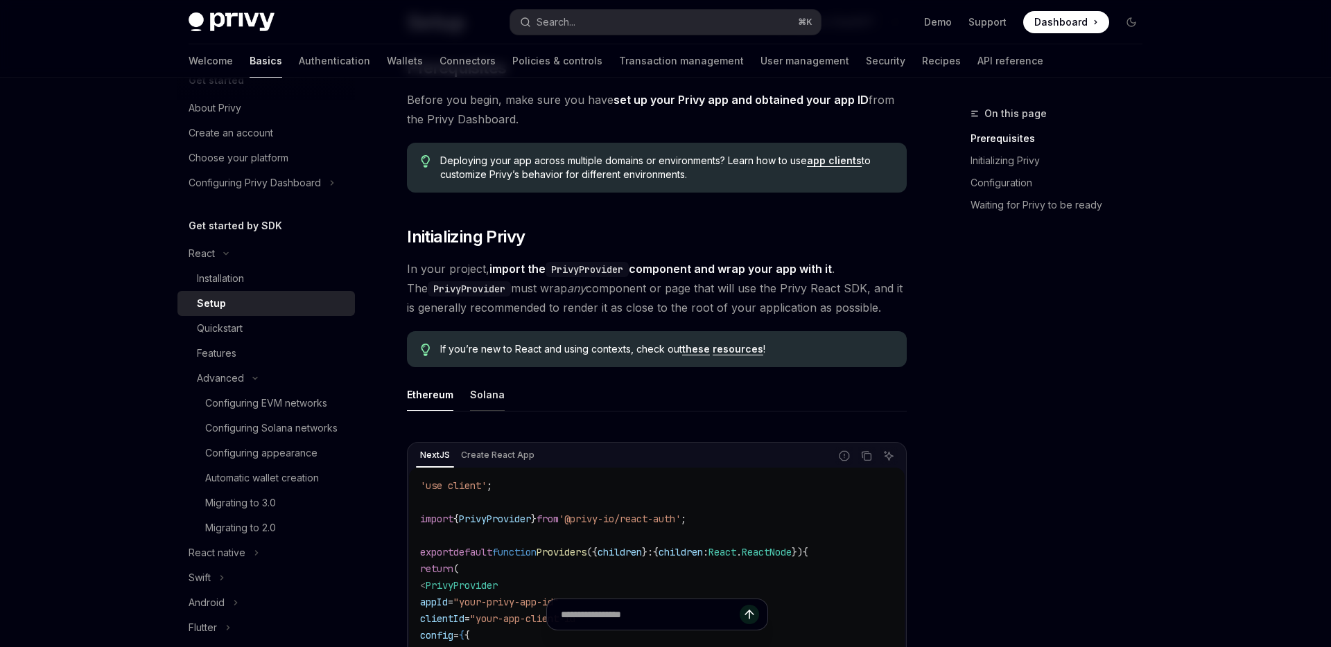
click at [479, 398] on div "Solana" at bounding box center [487, 394] width 35 height 33
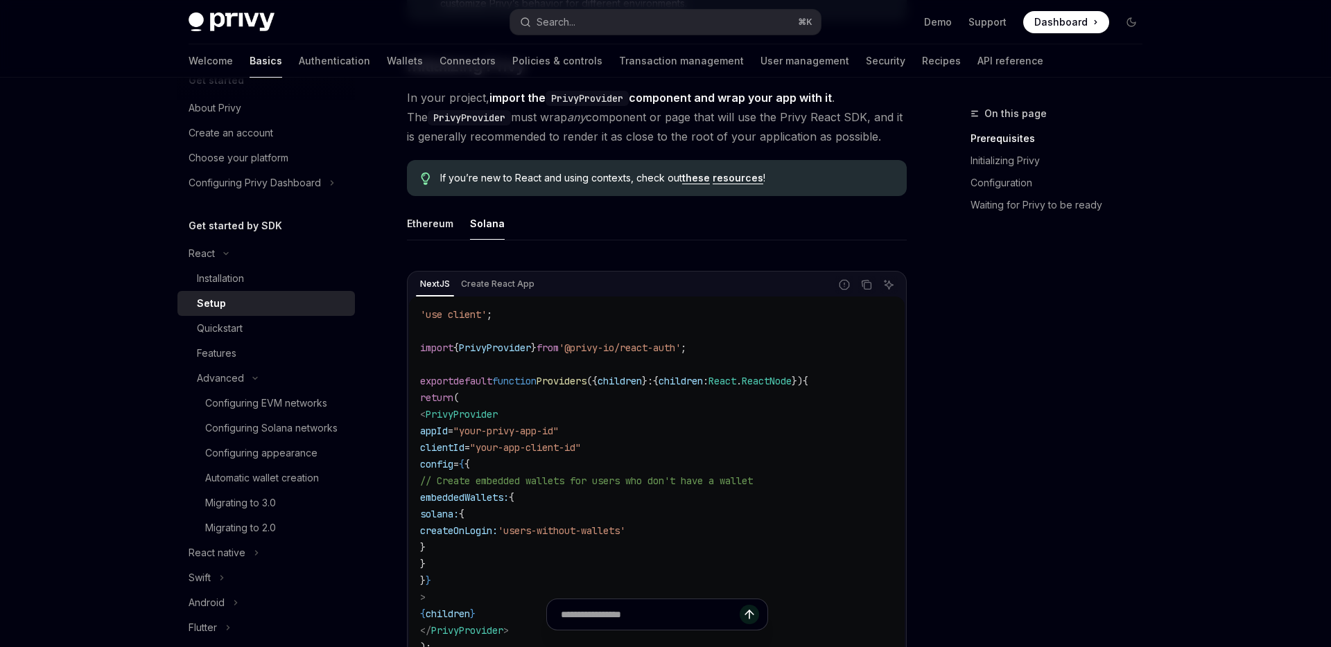
scroll to position [376, 0]
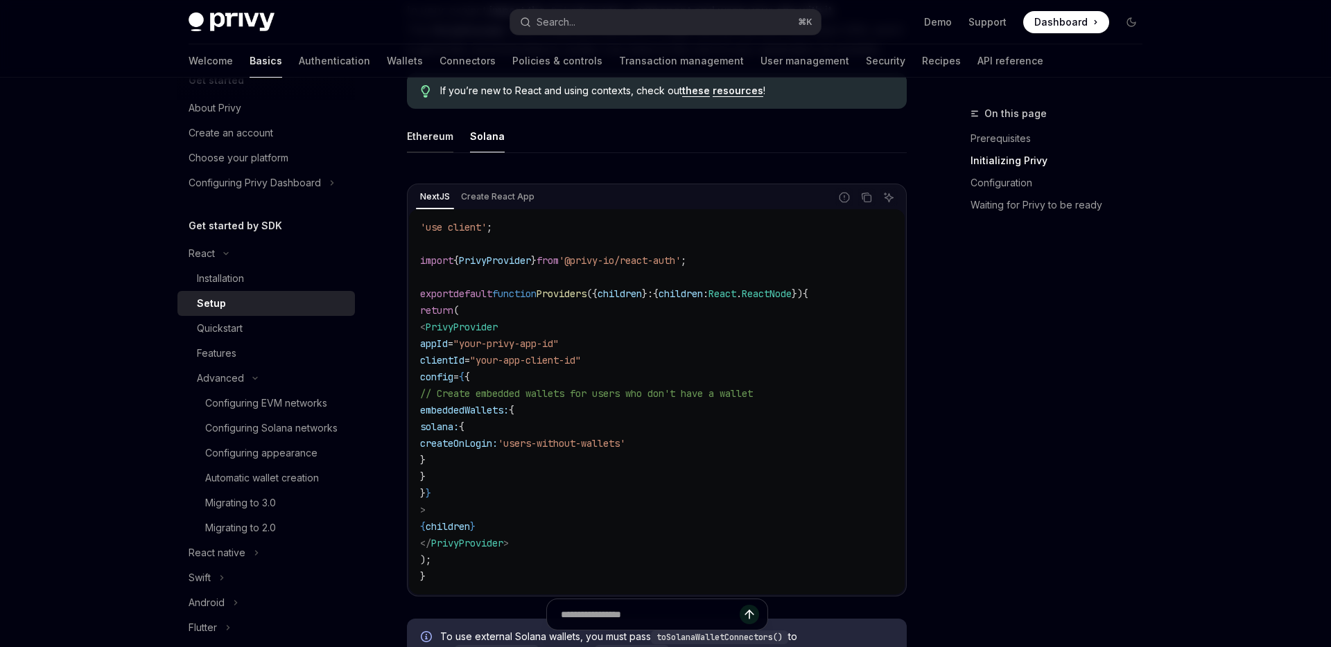
click at [446, 139] on div "Ethereum" at bounding box center [430, 136] width 46 height 33
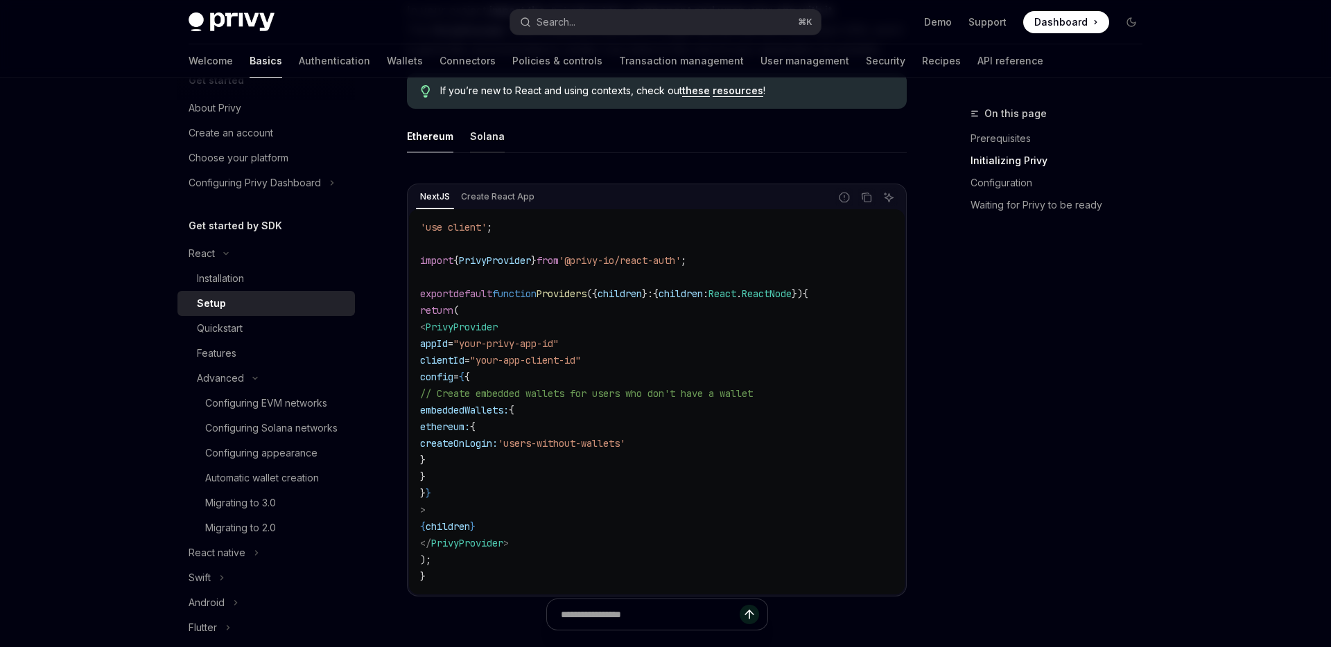
click at [473, 139] on div "Solana" at bounding box center [487, 136] width 35 height 33
type textarea "*"
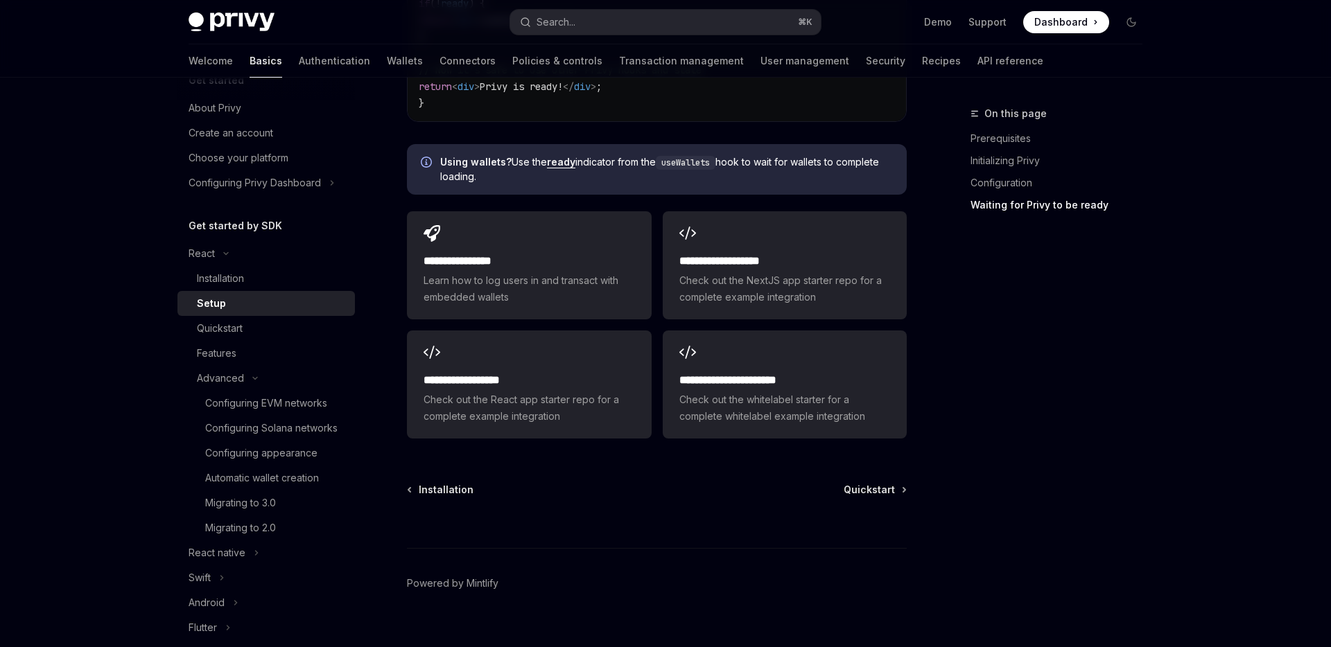
scroll to position [1810, 0]
